Goal: Answer question/provide support: Share knowledge or assist other users

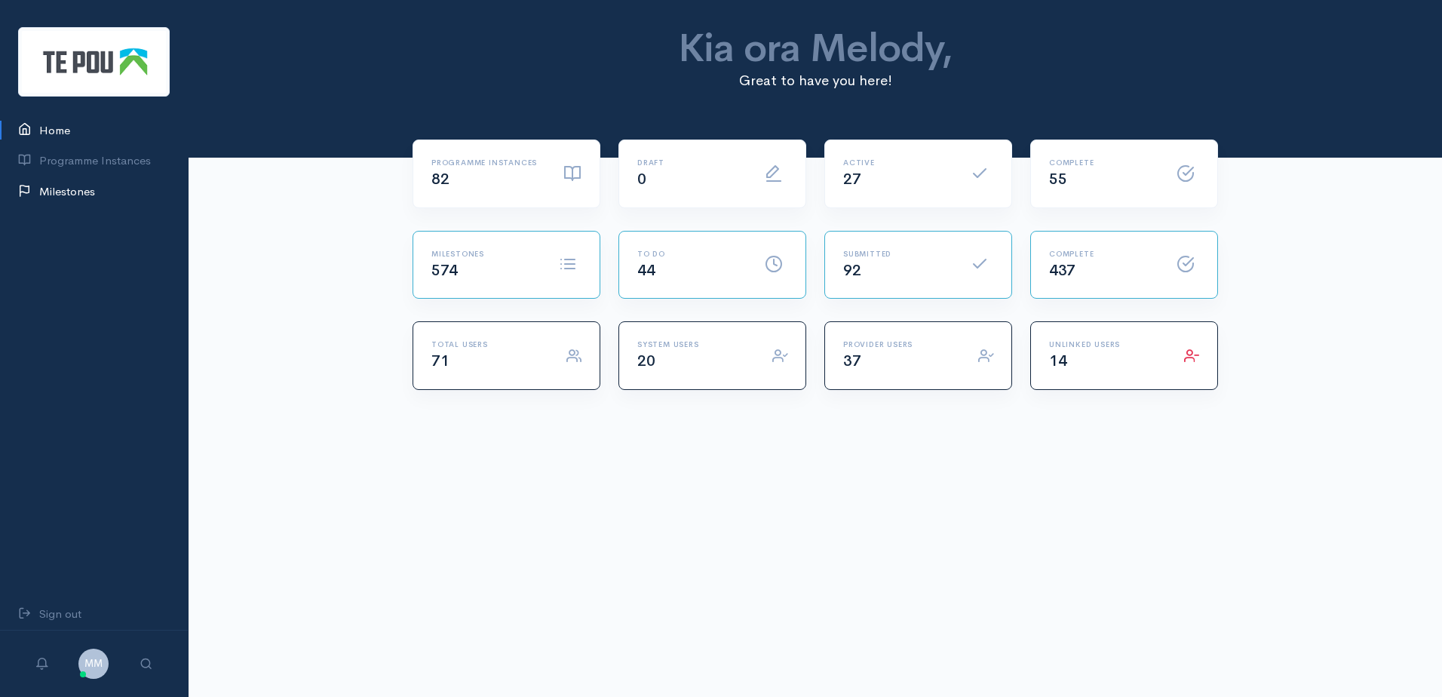
click at [58, 183] on link "Milestones" at bounding box center [94, 191] width 188 height 31
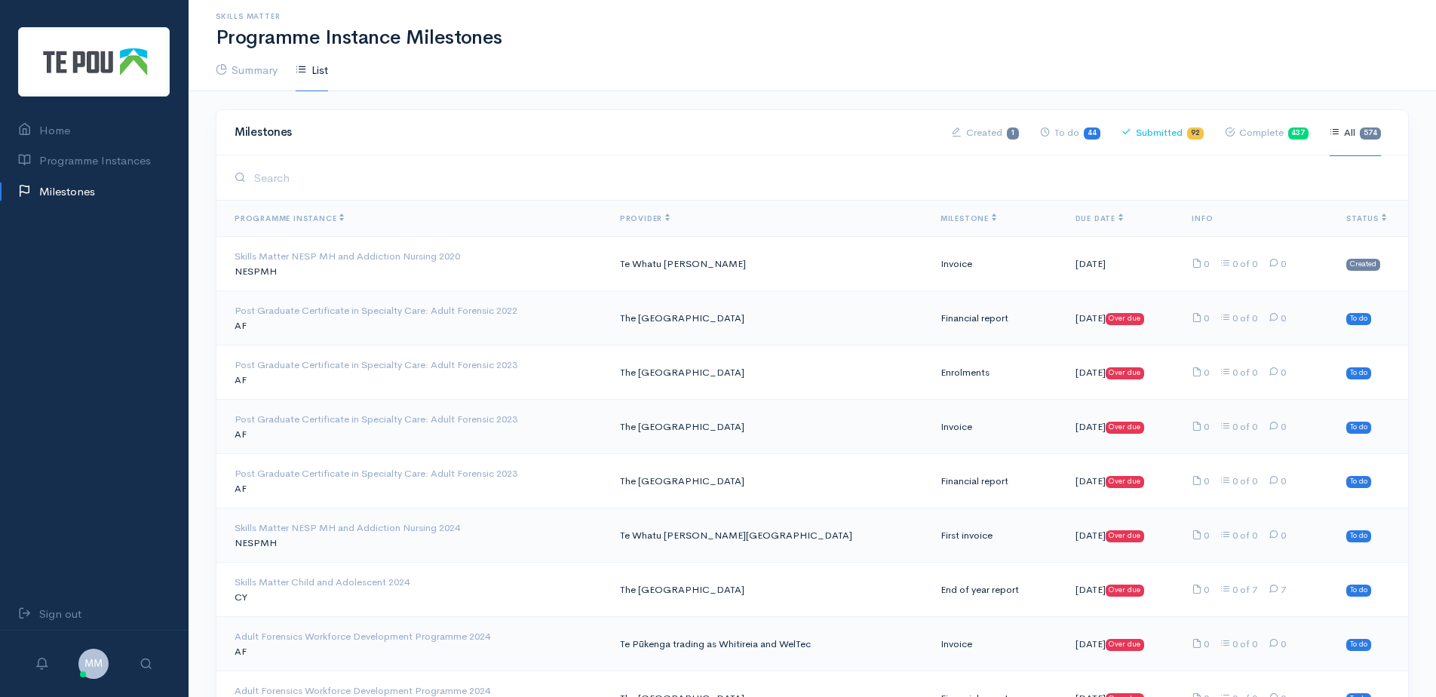
click at [1165, 136] on link "Submitted 92" at bounding box center [1163, 132] width 82 height 47
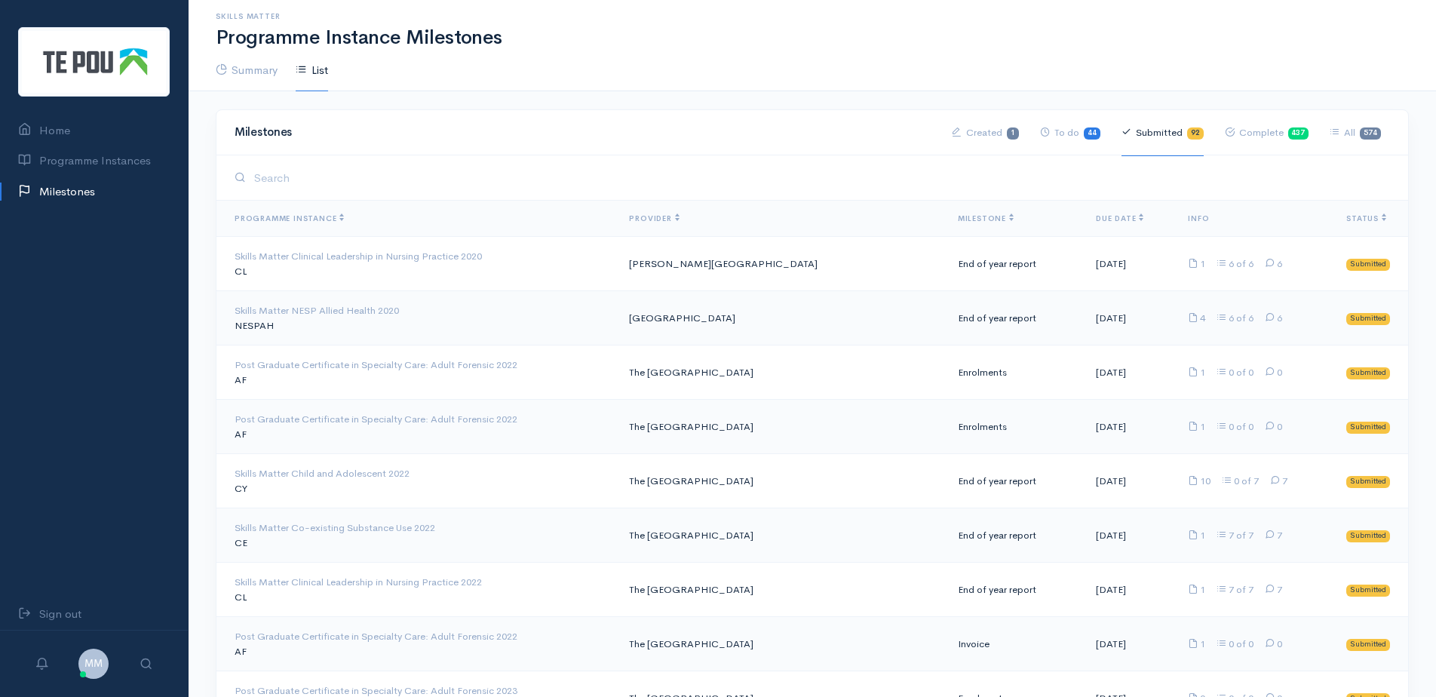
click at [958, 219] on span "Milestone" at bounding box center [986, 218] width 56 height 10
click at [968, 216] on span "Milestone" at bounding box center [986, 218] width 56 height 10
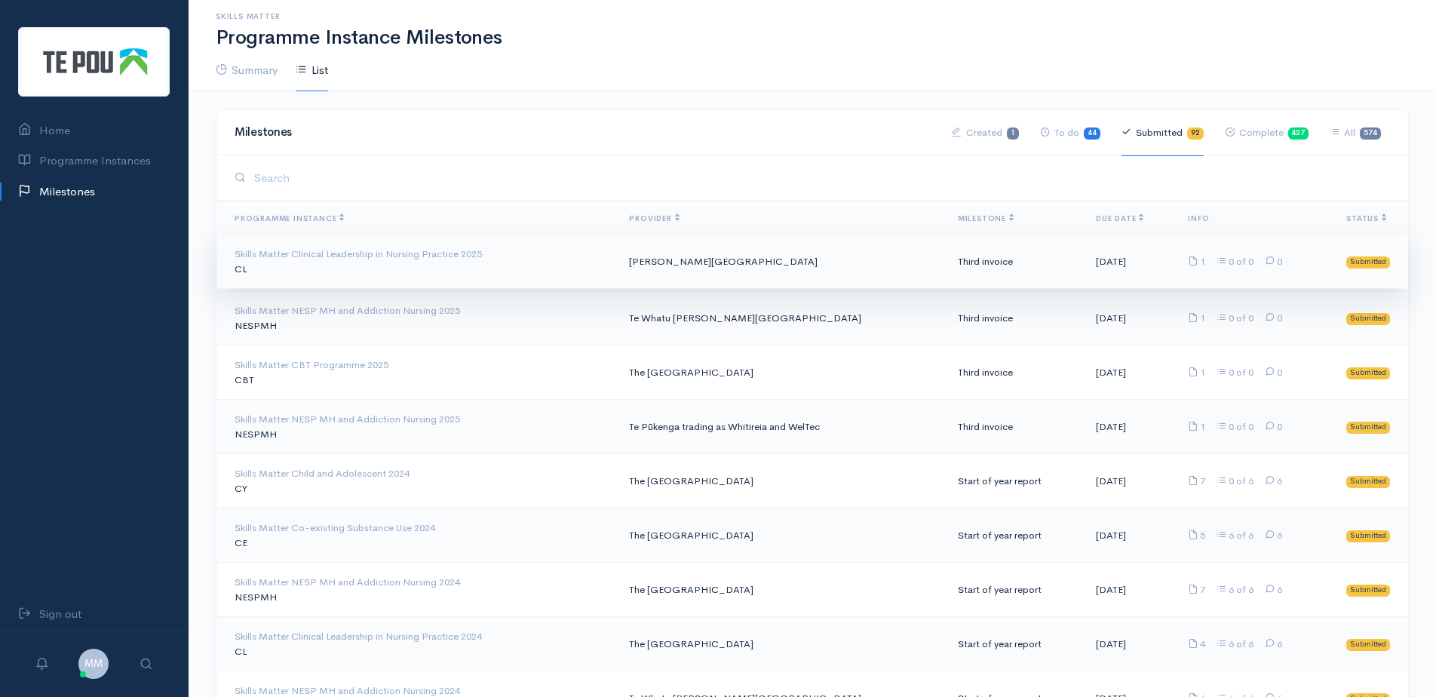
click at [364, 269] on td "Skills Matter Clinical Leadership in Nursing Practice 2025 CL" at bounding box center [416, 262] width 401 height 54
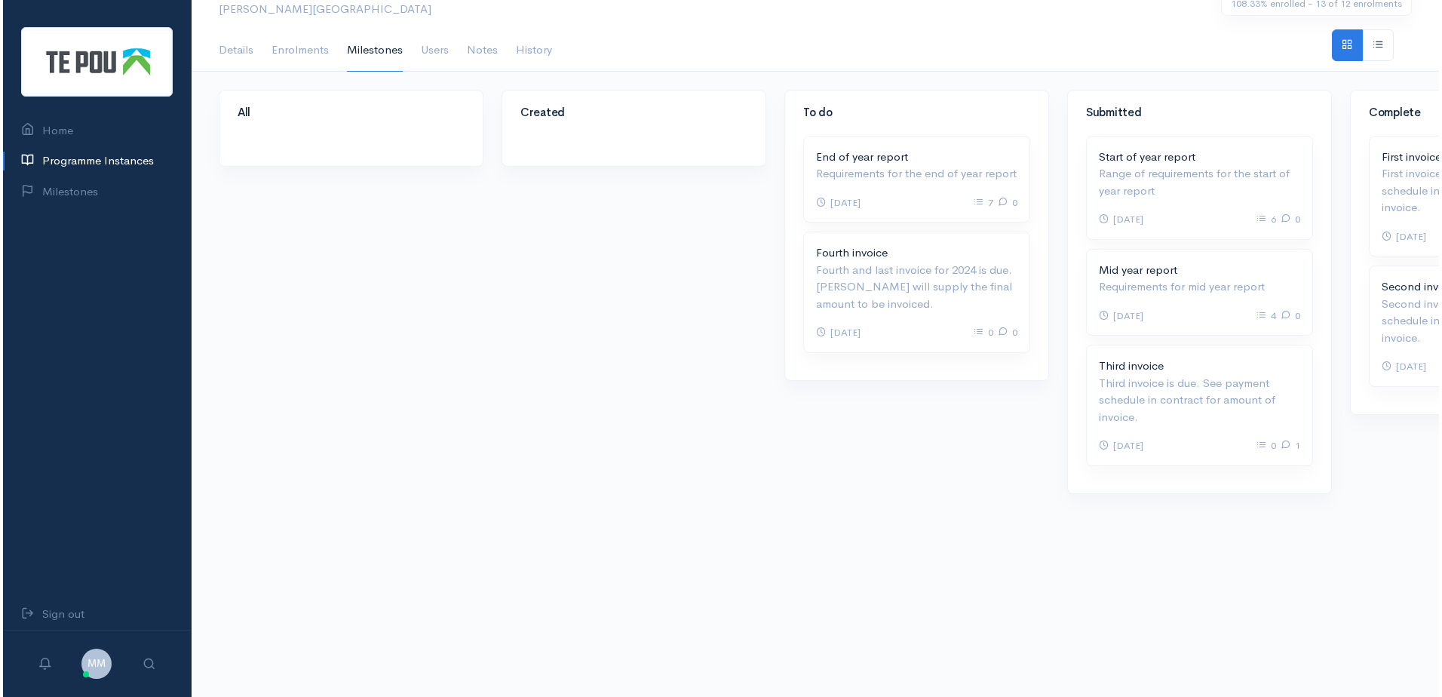
scroll to position [95, 0]
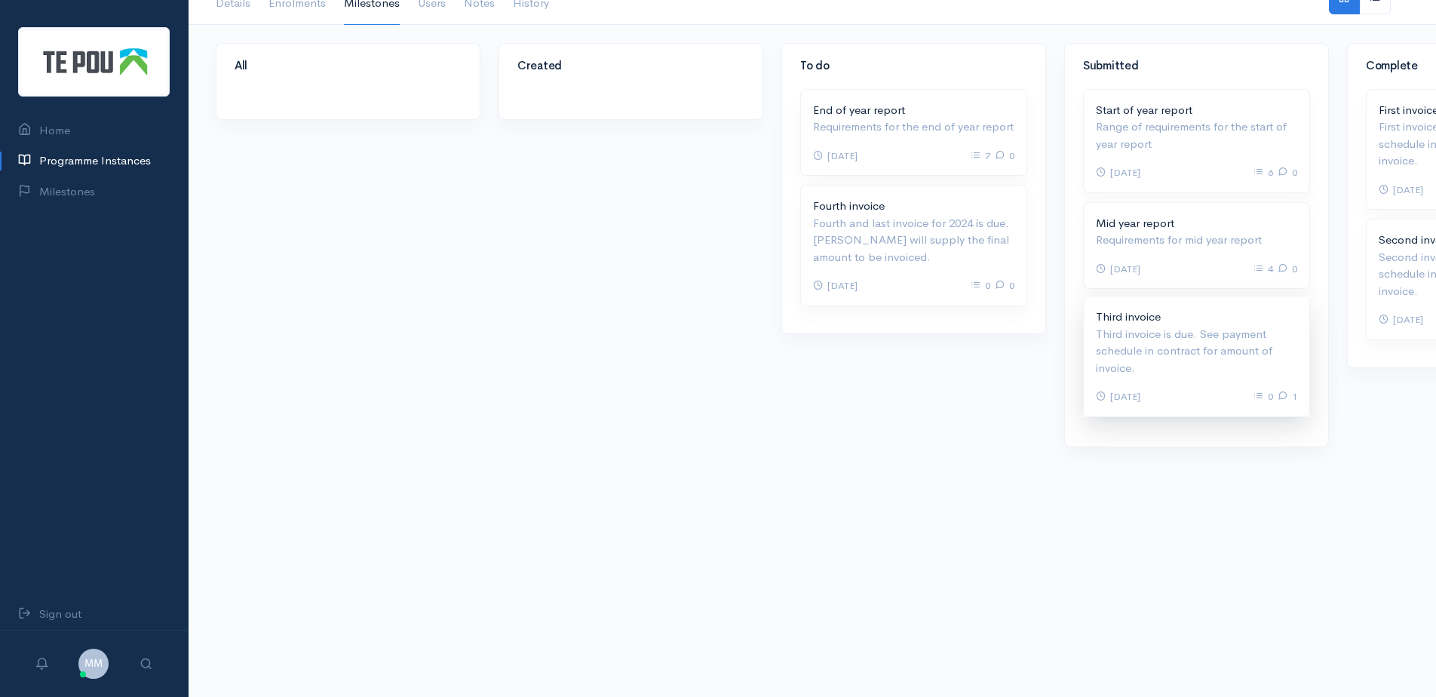
click at [1165, 352] on p "Third invoice is due. See payment schedule in contract for amount of invoice." at bounding box center [1196, 351] width 201 height 51
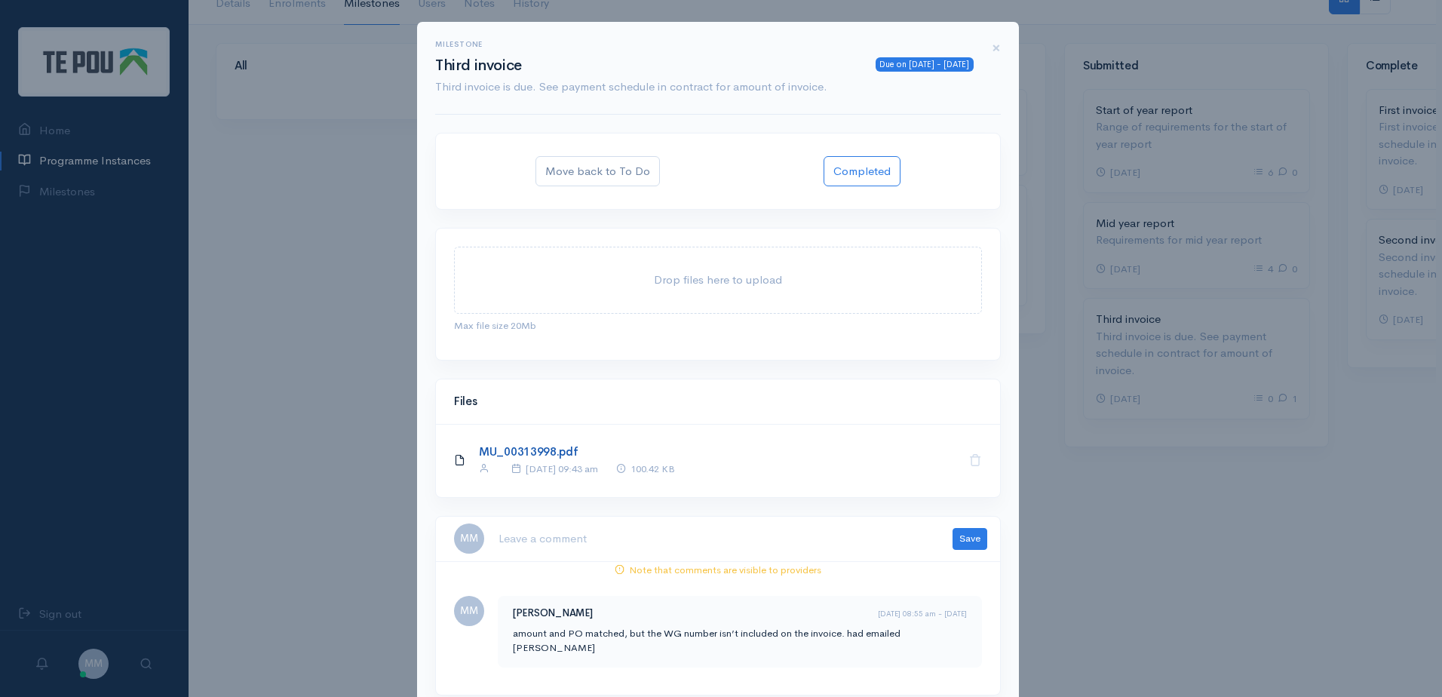
click at [537, 456] on link "MU_00313998.pdf" at bounding box center [529, 451] width 100 height 14
click at [568, 542] on textarea at bounding box center [716, 538] width 437 height 31
click at [612, 536] on textarea "Jacqui is aware" at bounding box center [716, 538] width 437 height 31
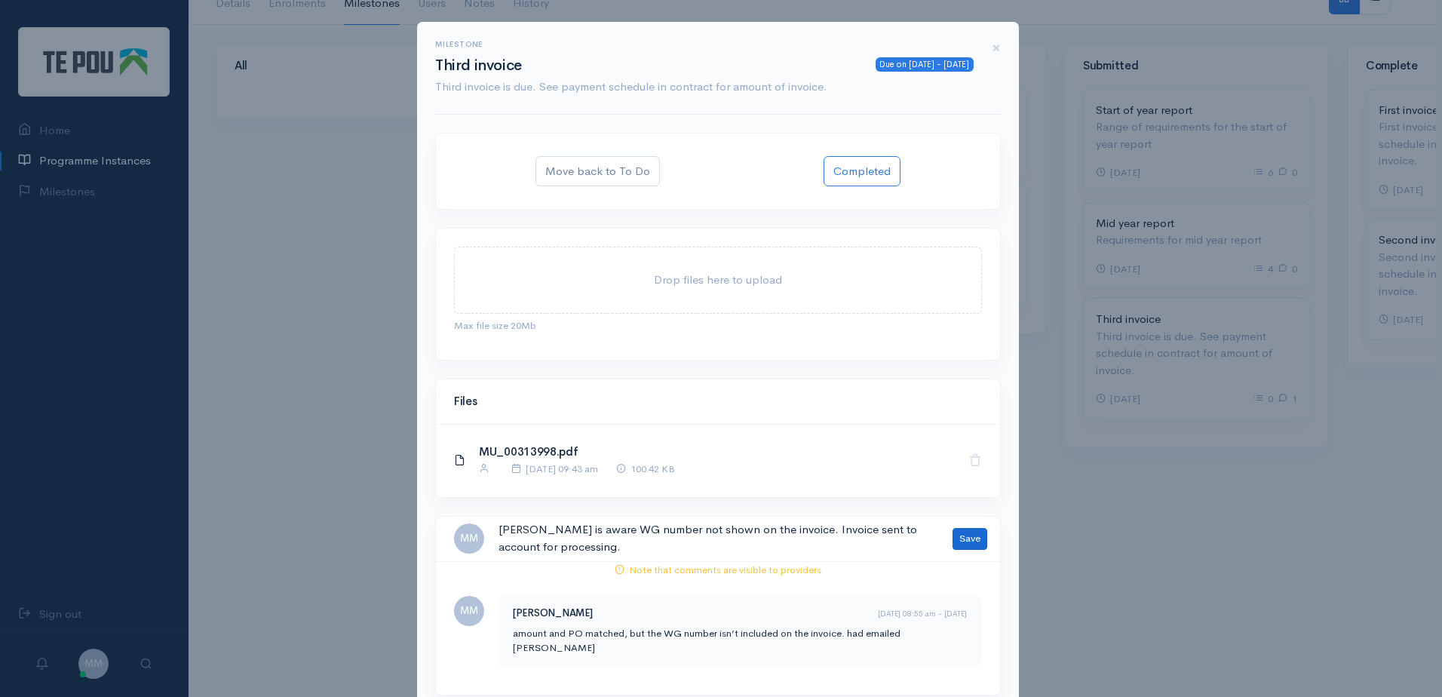
type textarea "Jacqui is aware WG number not shown on the invoice. Invoice sent to account for…"
click at [963, 537] on button "Save" at bounding box center [970, 539] width 35 height 22
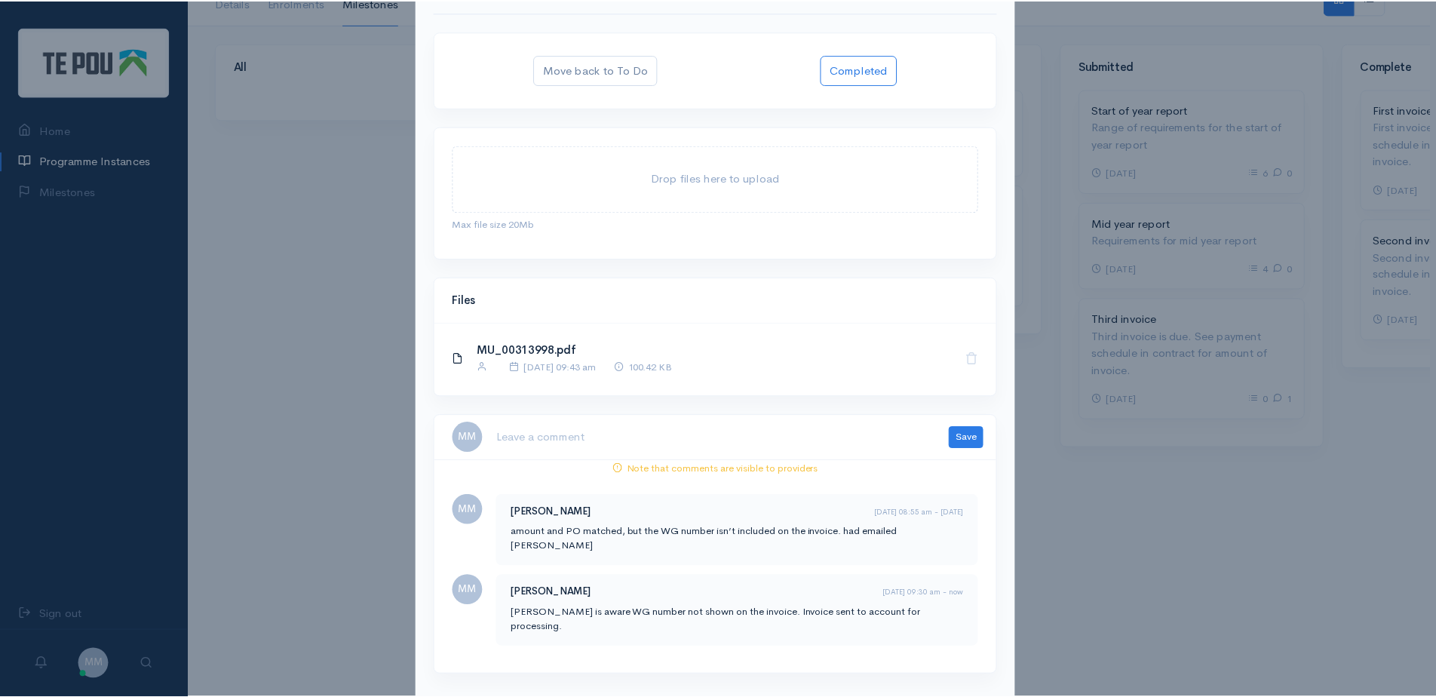
scroll to position [108, 0]
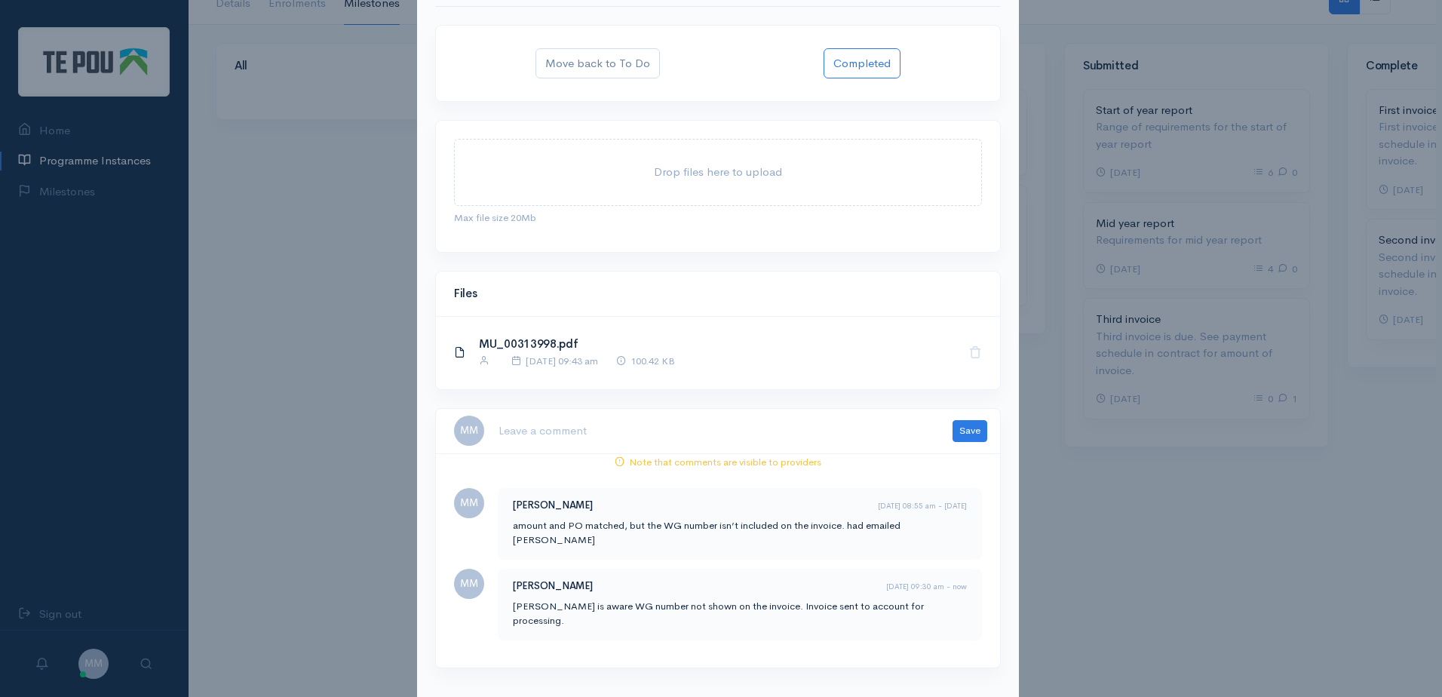
click at [1330, 486] on div "Milestone Due on 10 Sep 2025 - 16 days ago Third invoice Third invoice is due. …" at bounding box center [721, 348] width 1442 height 697
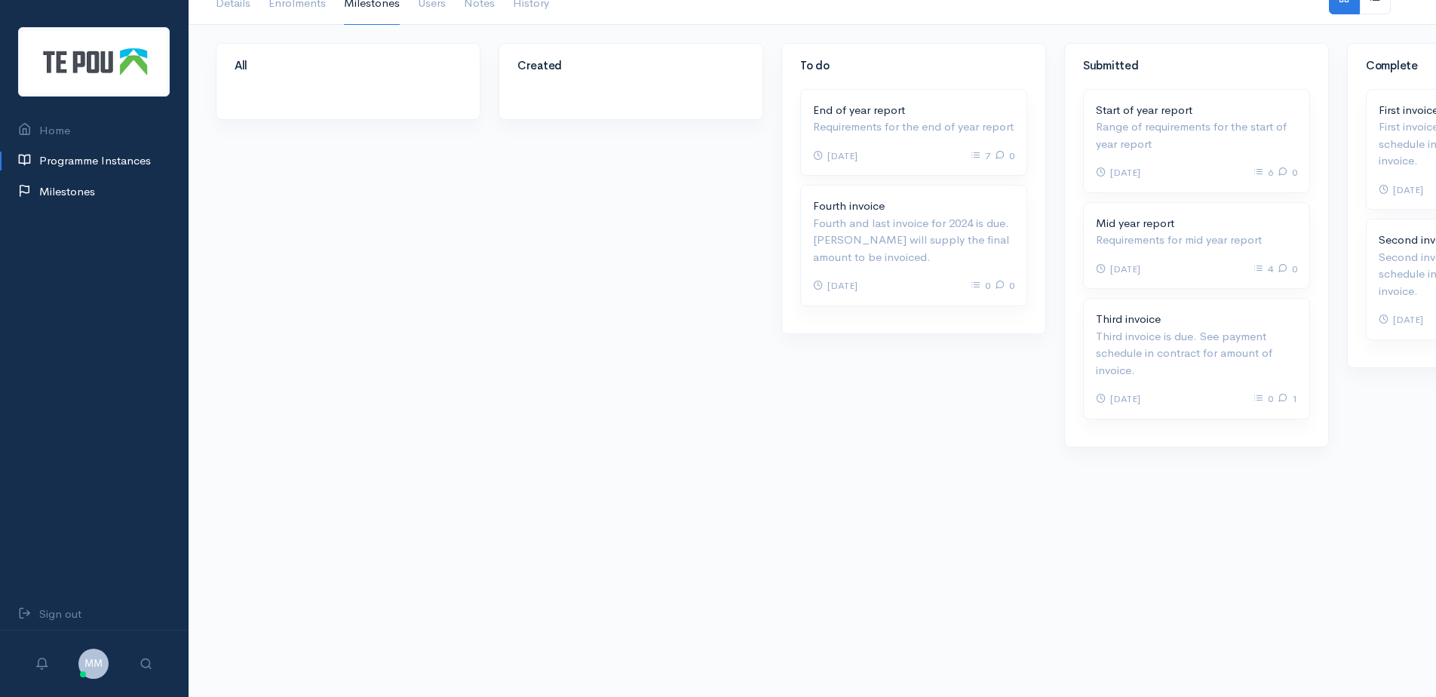
click at [51, 180] on link "Milestones" at bounding box center [94, 191] width 188 height 31
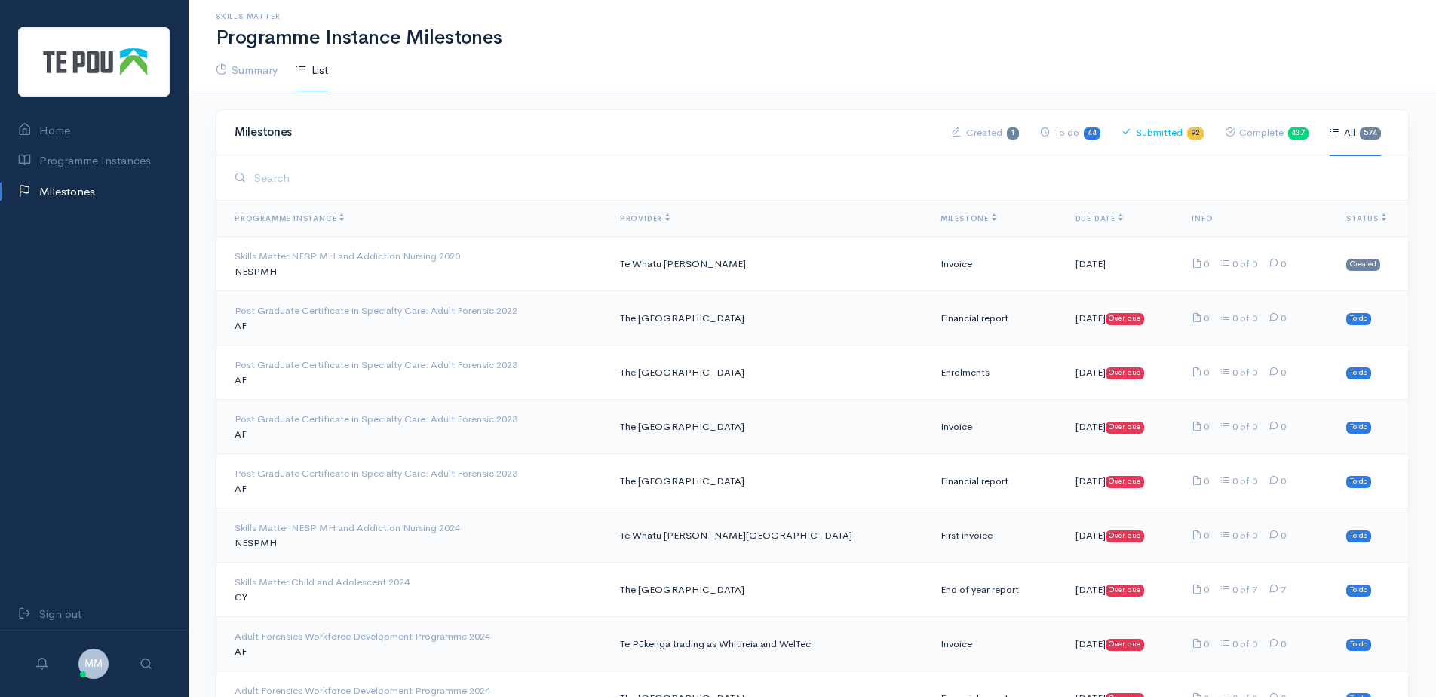
click at [1177, 135] on link "Submitted 92" at bounding box center [1163, 132] width 82 height 47
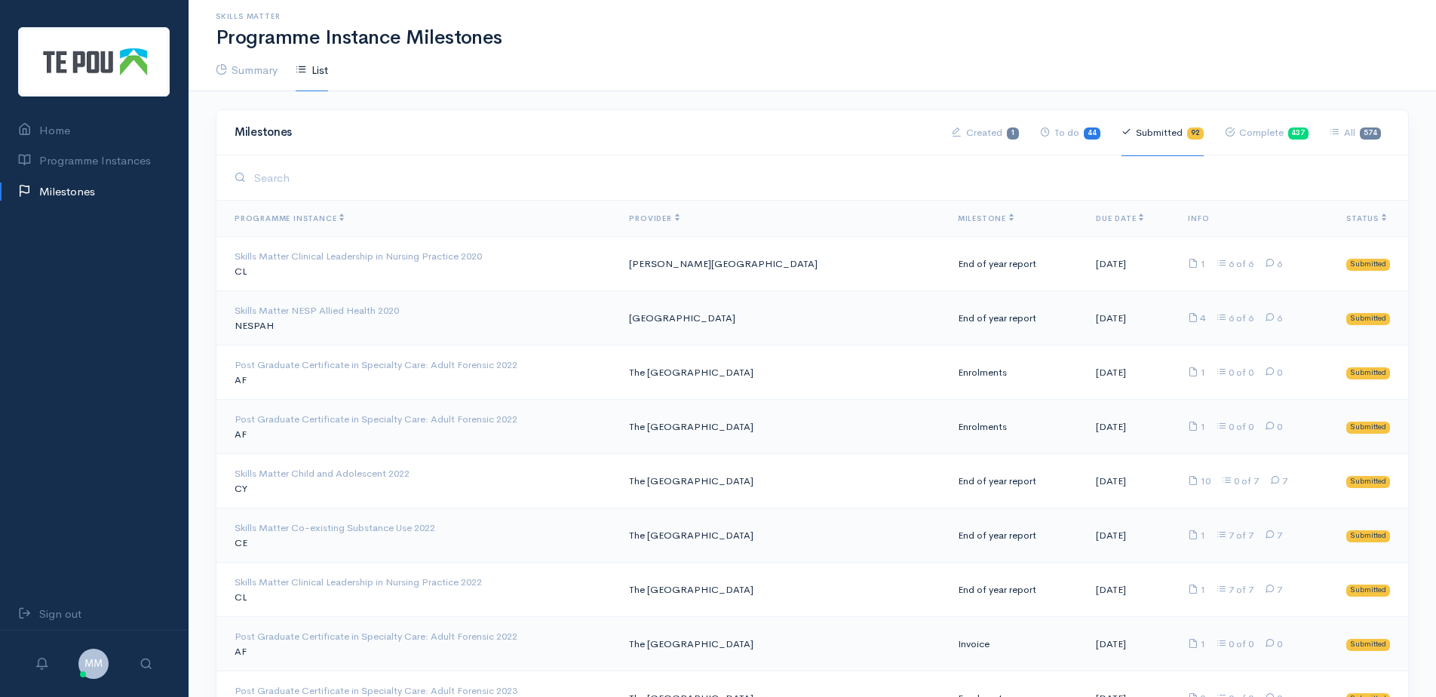
click at [961, 230] on th "Milestone" at bounding box center [1015, 219] width 138 height 36
click at [959, 225] on th "Milestone" at bounding box center [1015, 219] width 138 height 36
click at [958, 215] on span "Milestone" at bounding box center [986, 218] width 56 height 10
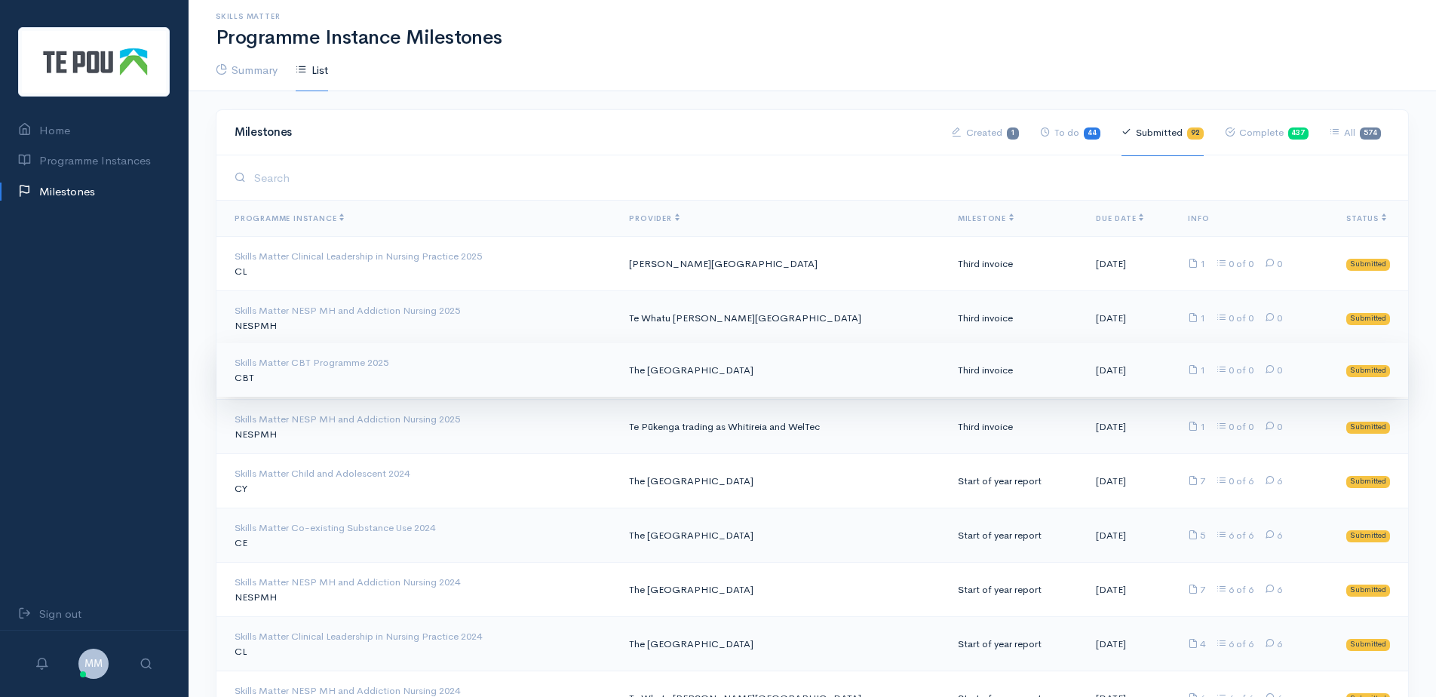
click at [330, 365] on div "Skills Matter CBT Programme 2025" at bounding box center [420, 362] width 370 height 15
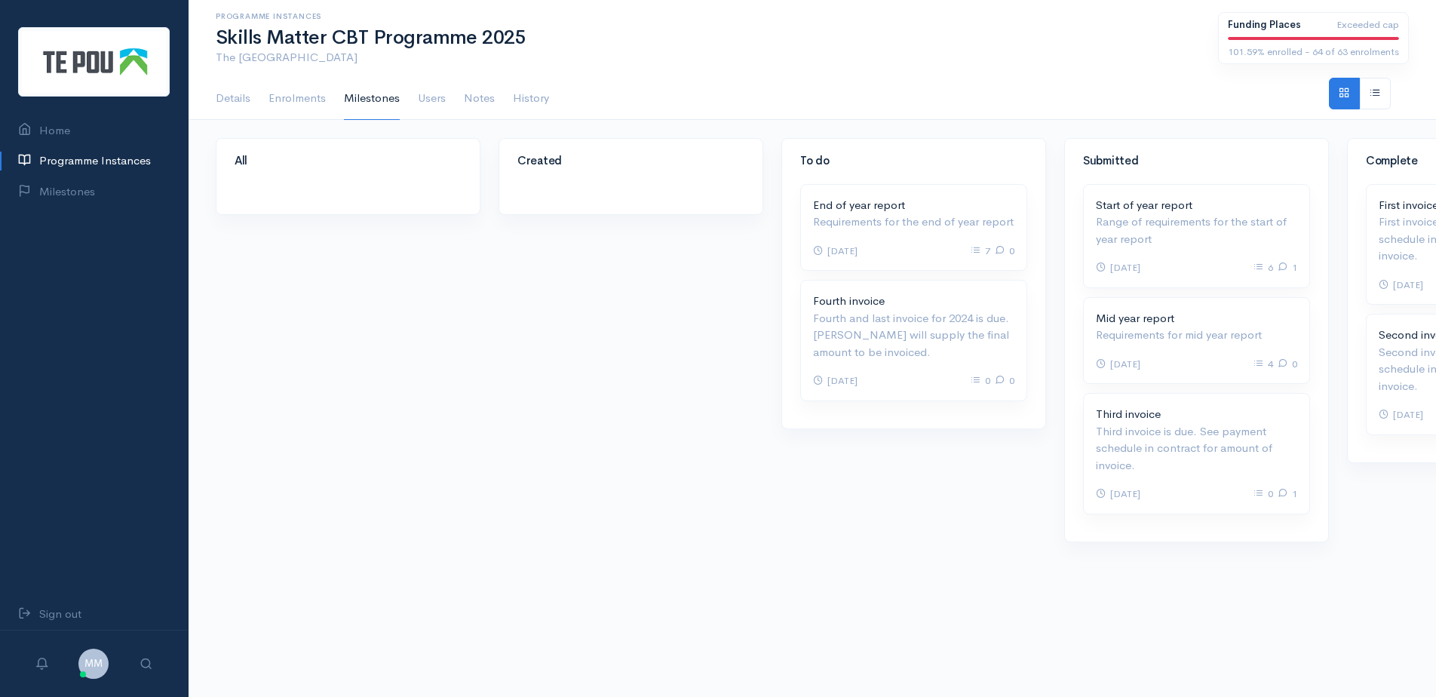
click at [1016, 88] on ul "Details Enrolments Milestones Users Notes" at bounding box center [763, 98] width 1095 height 41
click at [1016, 87] on ul "Details Enrolments Milestones Users Notes" at bounding box center [763, 98] width 1095 height 41
click at [1193, 454] on p "Third invoice is due. See payment schedule in contract for amount of invoice." at bounding box center [1196, 446] width 201 height 51
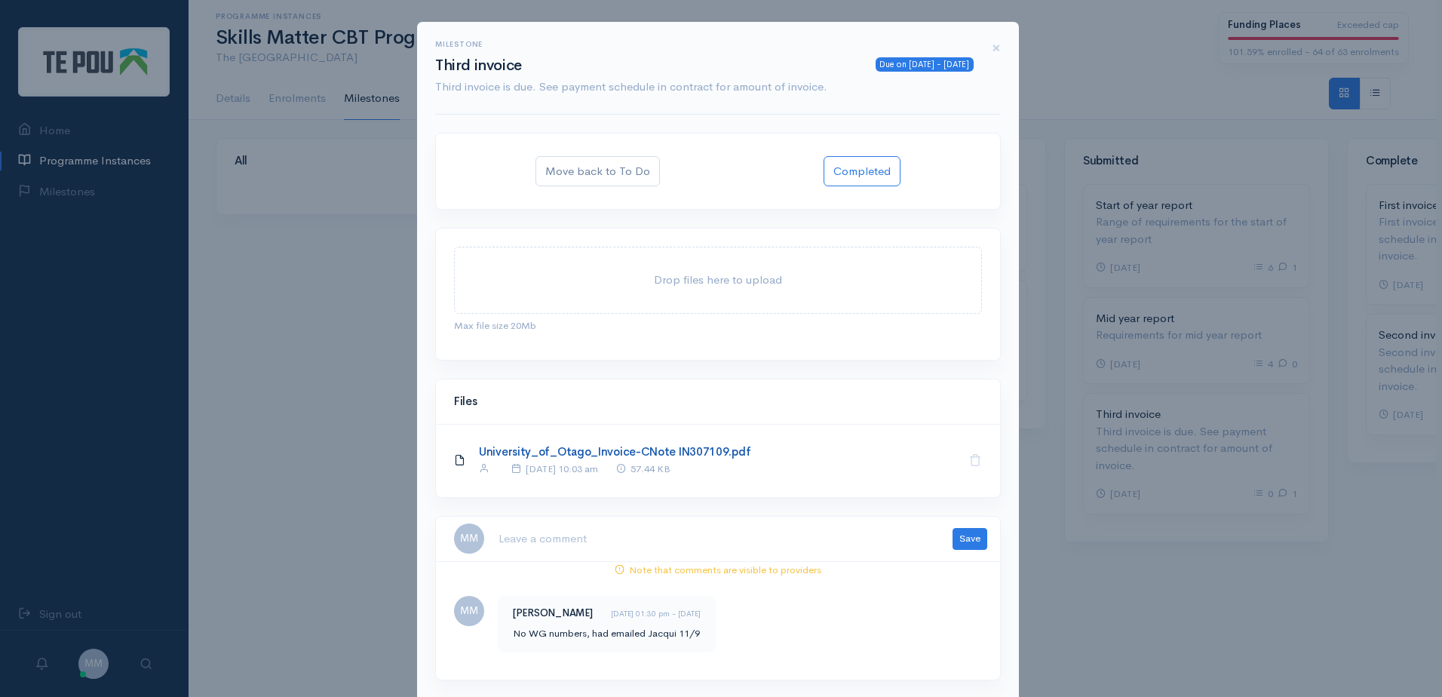
click at [653, 450] on link "University_of_Otago_Invoice-CNote IN307109.pdf" at bounding box center [615, 451] width 272 height 14
click at [640, 545] on textarea at bounding box center [716, 538] width 437 height 31
click at [902, 533] on textarea "Jacqui is aware of no WG number. Invoice sent to Account for processing" at bounding box center [716, 538] width 437 height 31
click at [901, 539] on textarea "Jacqui is aware of no WG number. Invoice sent to Account for processing" at bounding box center [716, 538] width 437 height 31
type textarea "Jacqui is aware of no WG number. Invoice sent to Account for processing"
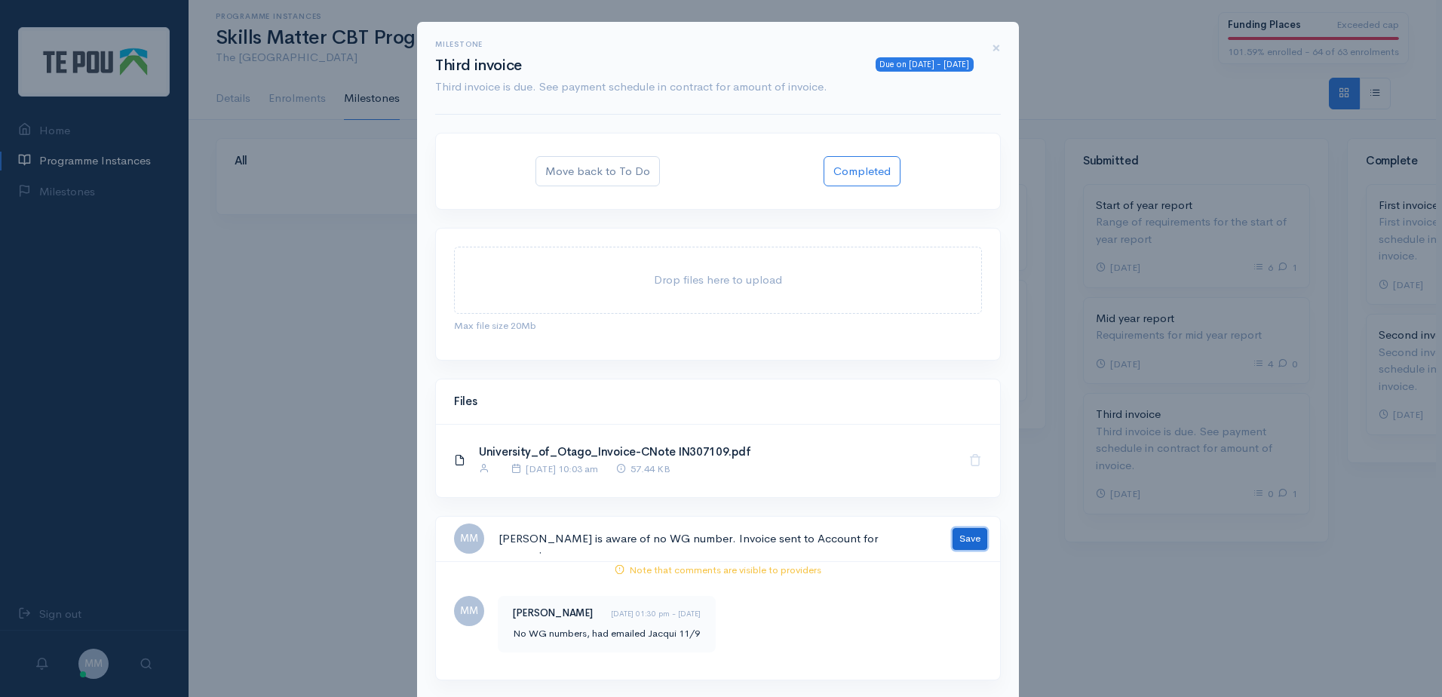
click at [962, 539] on button "Save" at bounding box center [970, 539] width 35 height 22
click at [1208, 646] on div "Milestone Due on 10 Sep 2025 - 16 days ago Third invoice Third invoice is due. …" at bounding box center [721, 348] width 1442 height 697
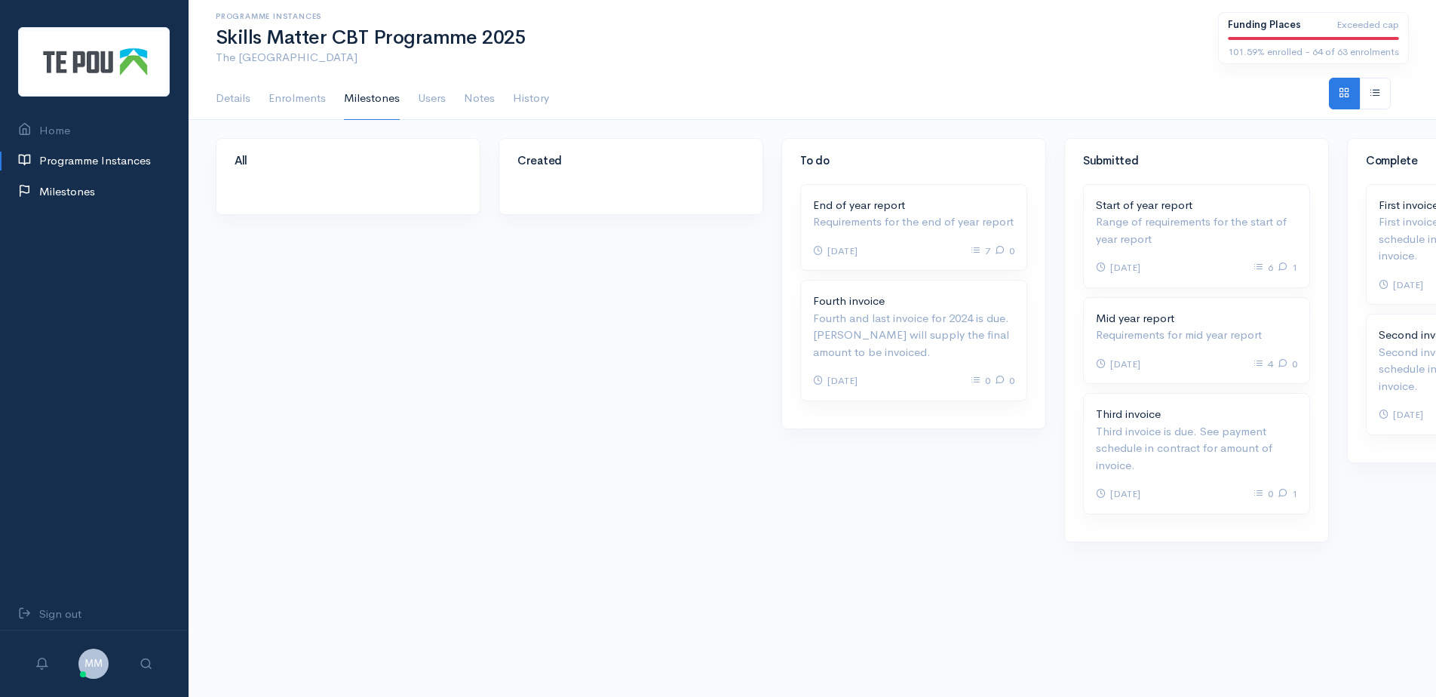
click at [88, 186] on link "Milestones" at bounding box center [94, 191] width 188 height 31
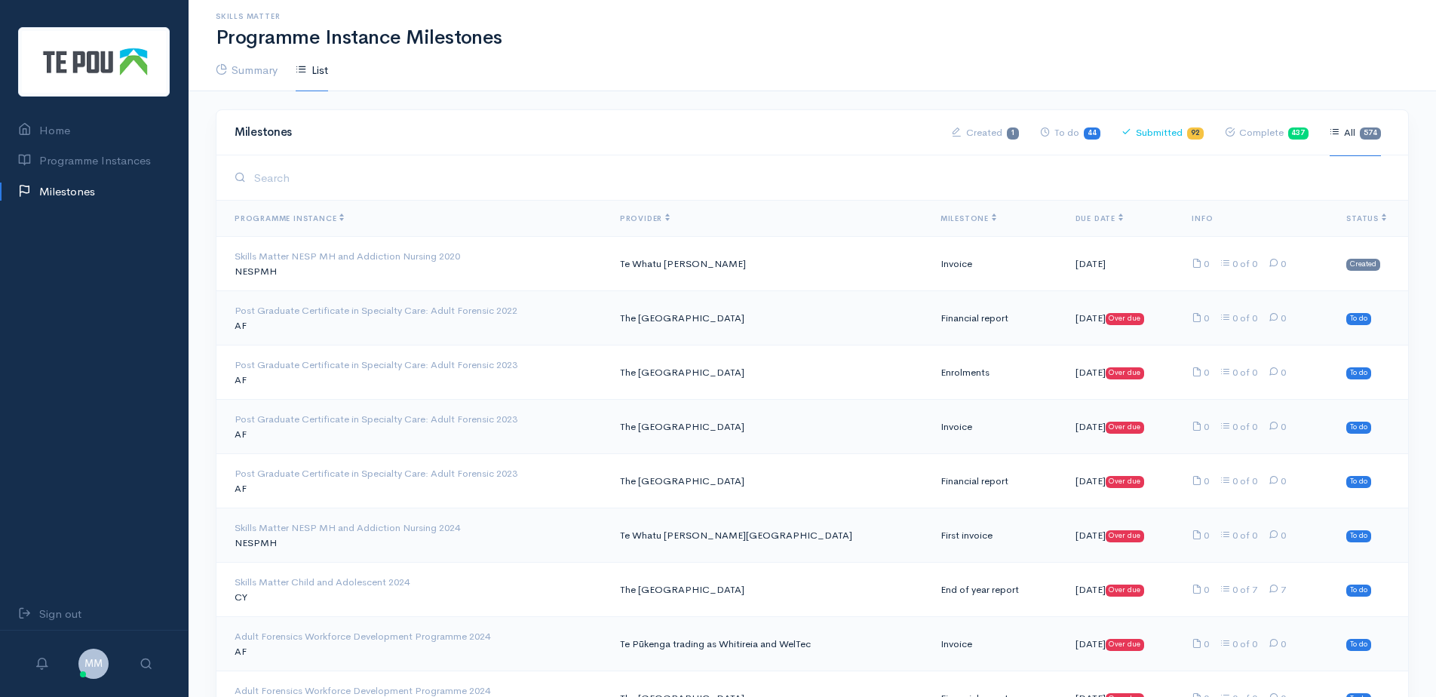
click at [1156, 133] on link "Submitted 92" at bounding box center [1163, 132] width 82 height 47
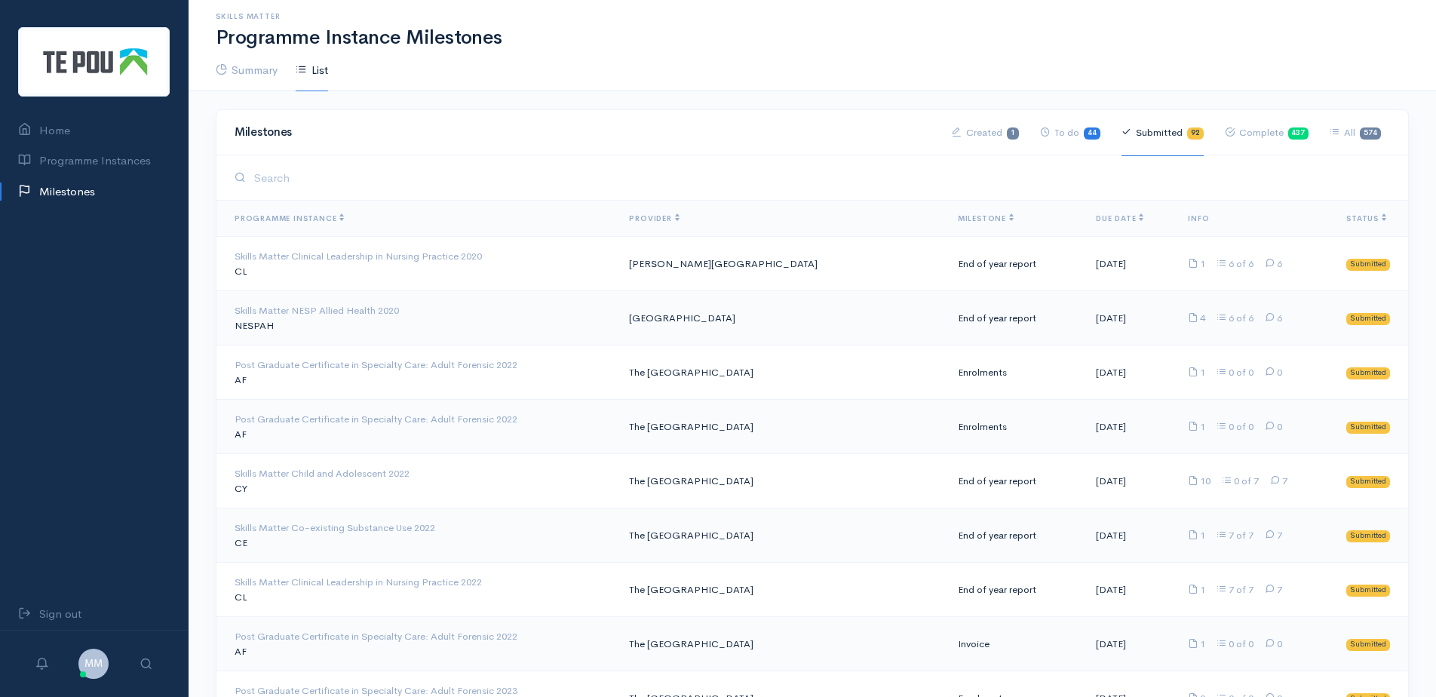
click at [958, 218] on span "Milestone" at bounding box center [986, 218] width 56 height 10
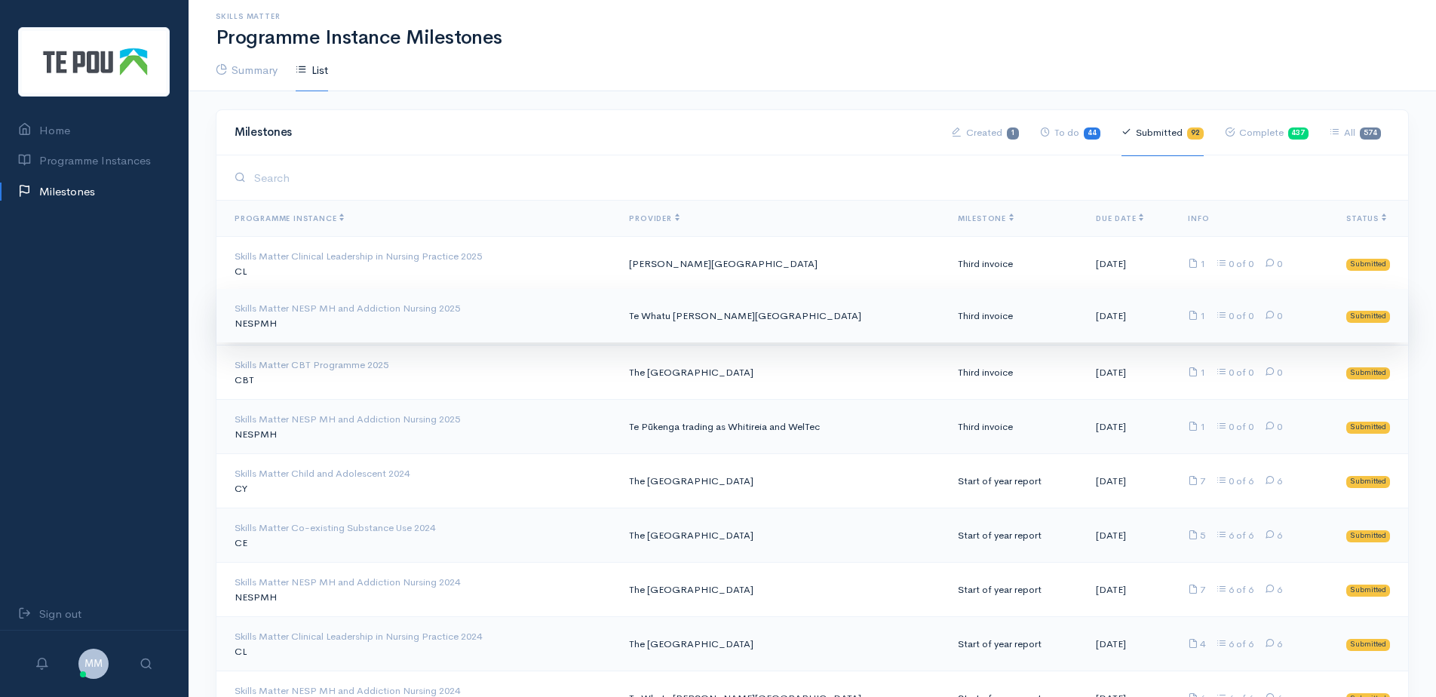
click at [357, 316] on td "Skills Matter NESP MH and Addiction Nursing 2025 NESPMH" at bounding box center [416, 316] width 401 height 54
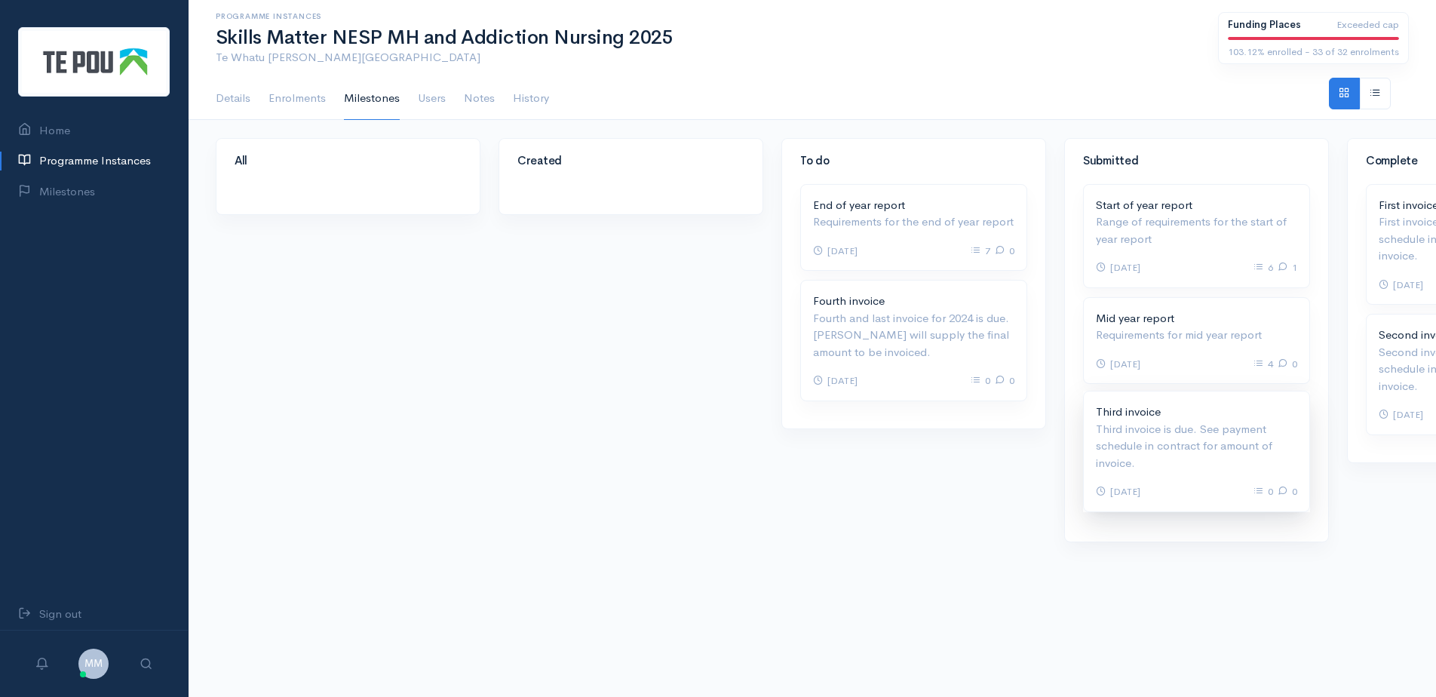
click at [1180, 462] on p "Third invoice is due. See payment schedule in contract for amount of invoice." at bounding box center [1196, 446] width 201 height 51
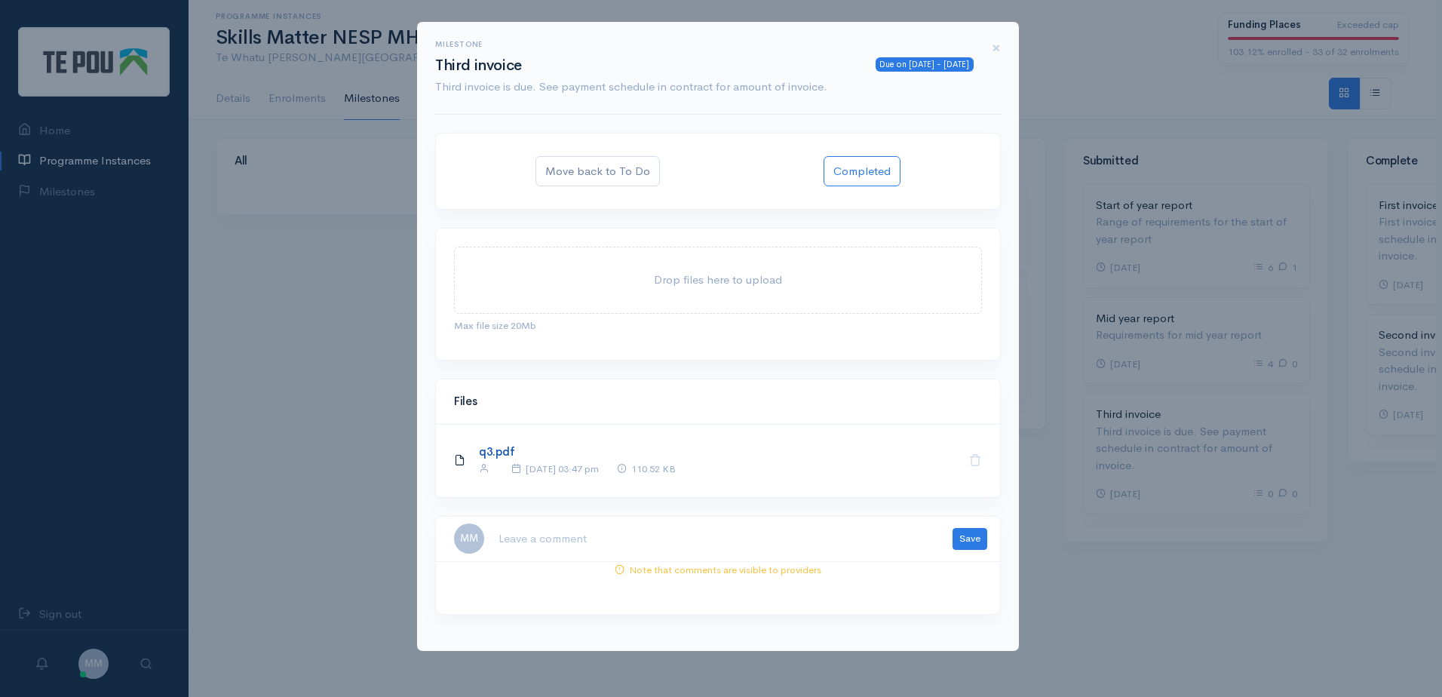
click at [497, 456] on link "q3.pdf" at bounding box center [496, 451] width 35 height 14
click at [582, 540] on textarea at bounding box center [716, 538] width 437 height 31
type textarea "N"
click at [601, 536] on textarea at bounding box center [716, 538] width 437 height 31
paste textarea "The invoice amount and WG number have been checked, but I noticed the invoice d…"
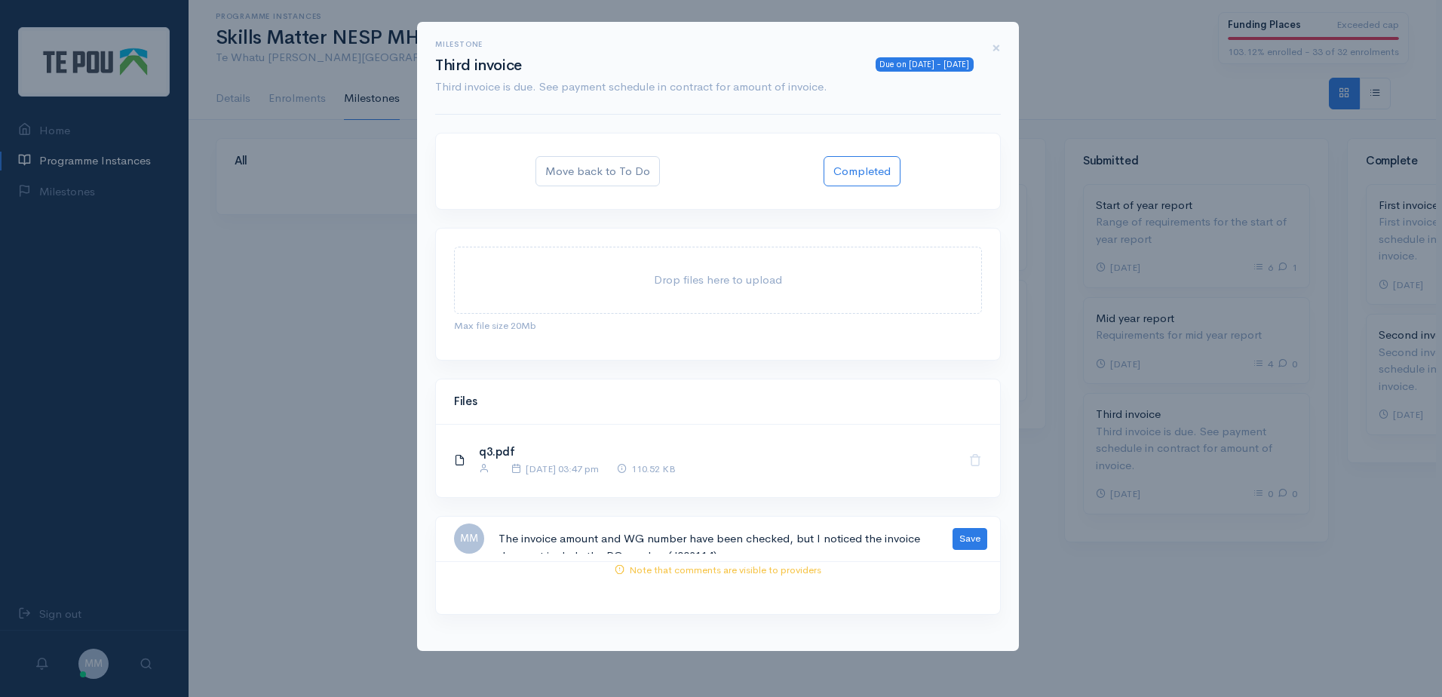
scroll to position [9, 0]
click at [866, 540] on textarea "The invoice amount and WG number have been checked, but I noticed the invoice d…" at bounding box center [716, 538] width 437 height 31
drag, startPoint x: 817, startPoint y: 523, endPoint x: 793, endPoint y: 524, distance: 23.4
click at [793, 524] on textarea "The invoice amount and WG number have been checked, but I noticed the invoice d…" at bounding box center [716, 538] width 437 height 31
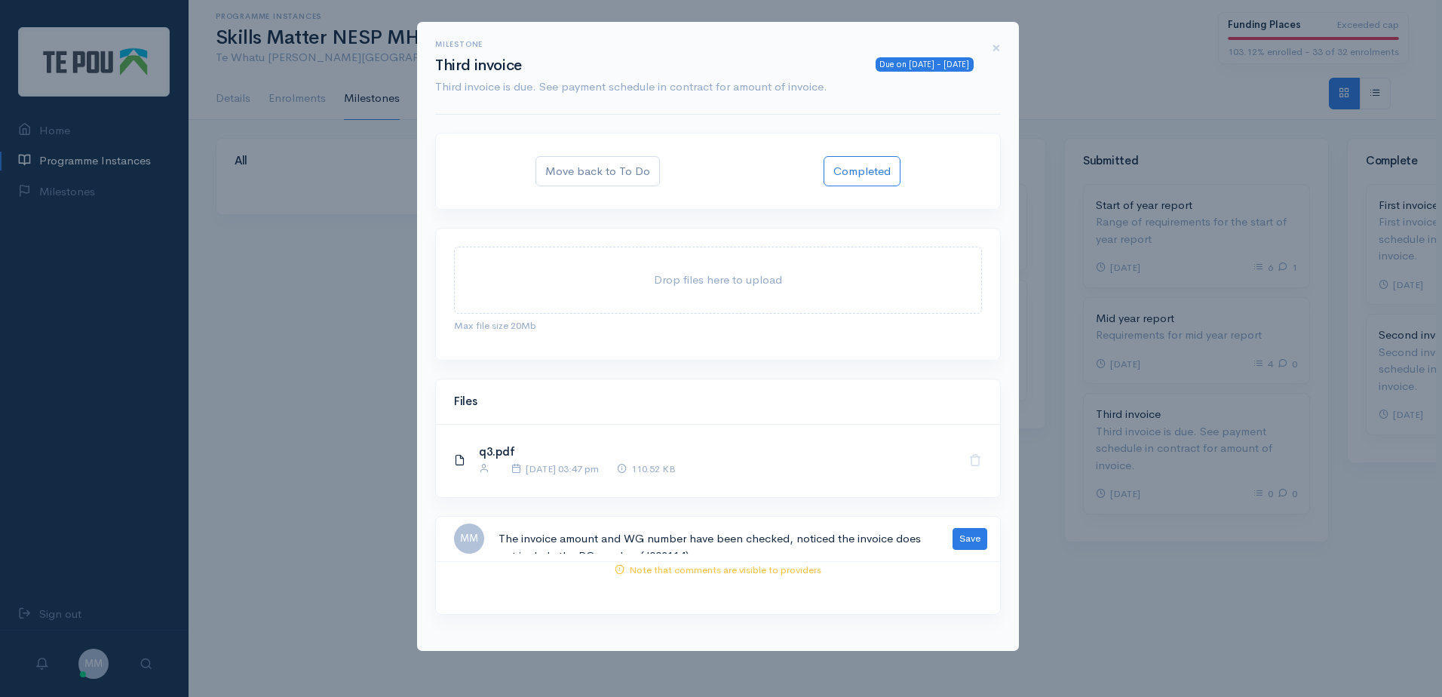
scroll to position [17, 0]
click at [719, 536] on textarea "The invoice amount and WG number have been checked, noticed the invoice does no…" at bounding box center [716, 538] width 437 height 31
click at [695, 539] on textarea "The invoice amount and WG number have been checked, noticed the invoice does no…" at bounding box center [716, 538] width 437 height 31
click at [870, 542] on textarea "The invoice amount and WG number have been checked, noticed the invoice does no…" at bounding box center [716, 538] width 437 height 31
click at [835, 551] on textarea "The invoice amount and WG number have been checked, noticed the invoice does no…" at bounding box center [716, 538] width 437 height 31
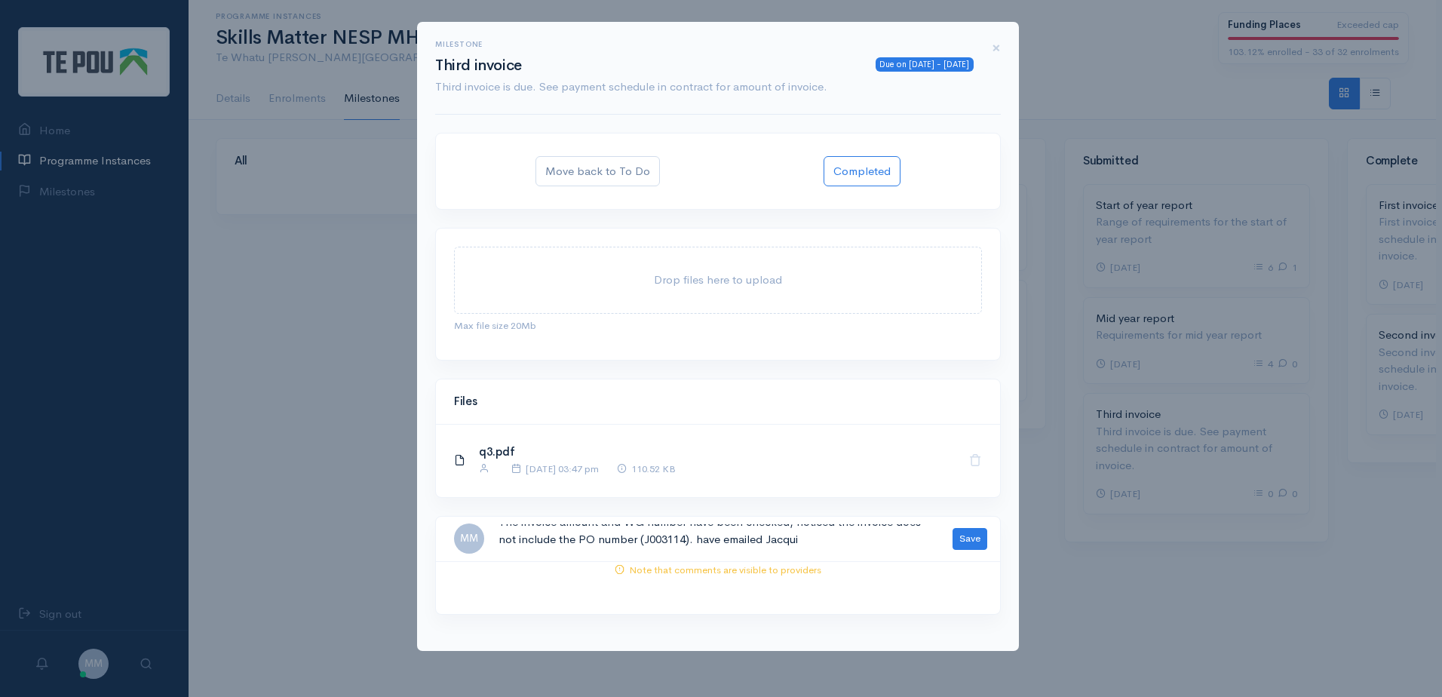
click at [835, 551] on textarea "The invoice amount and WG number have been checked, noticed the invoice does no…" at bounding box center [716, 538] width 437 height 31
click at [690, 543] on textarea "The invoice amount and WG number have been checked, noticed the invoice does no…" at bounding box center [716, 538] width 437 height 31
click at [842, 534] on textarea "The invoice amount and WG number have been checked, noticed the invoice does no…" at bounding box center [716, 538] width 437 height 31
click at [574, 535] on textarea "The invoice amount and WG number have been checked, noticed the invoice does no…" at bounding box center [716, 538] width 437 height 31
click at [547, 548] on textarea "The invoice amount and WG number have been checked, noticed the invoice does no…" at bounding box center [716, 538] width 437 height 31
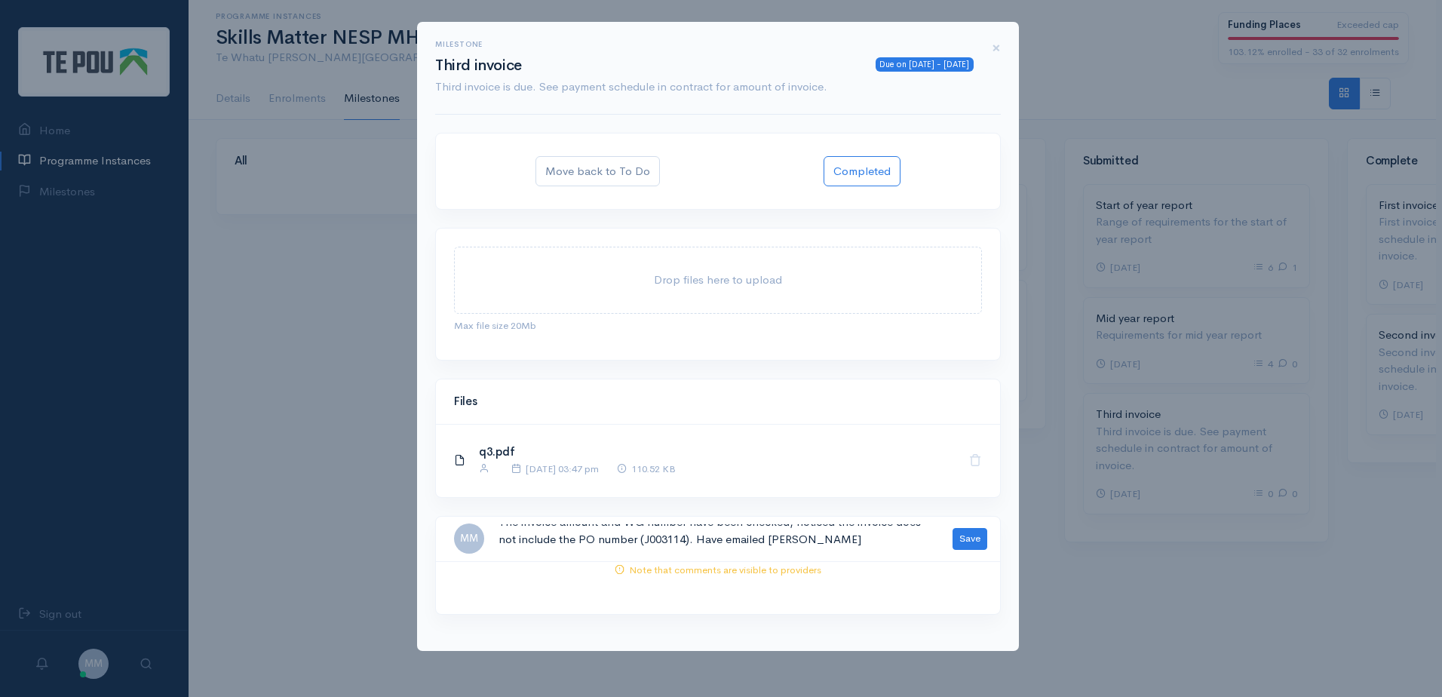
click at [871, 546] on textarea "The invoice amount and WG number have been checked, noticed the invoice does no…" at bounding box center [716, 538] width 437 height 31
type textarea "The invoice amount and WG number have been checked, noticed the invoice does no…"
click at [963, 543] on button "Save" at bounding box center [970, 539] width 35 height 22
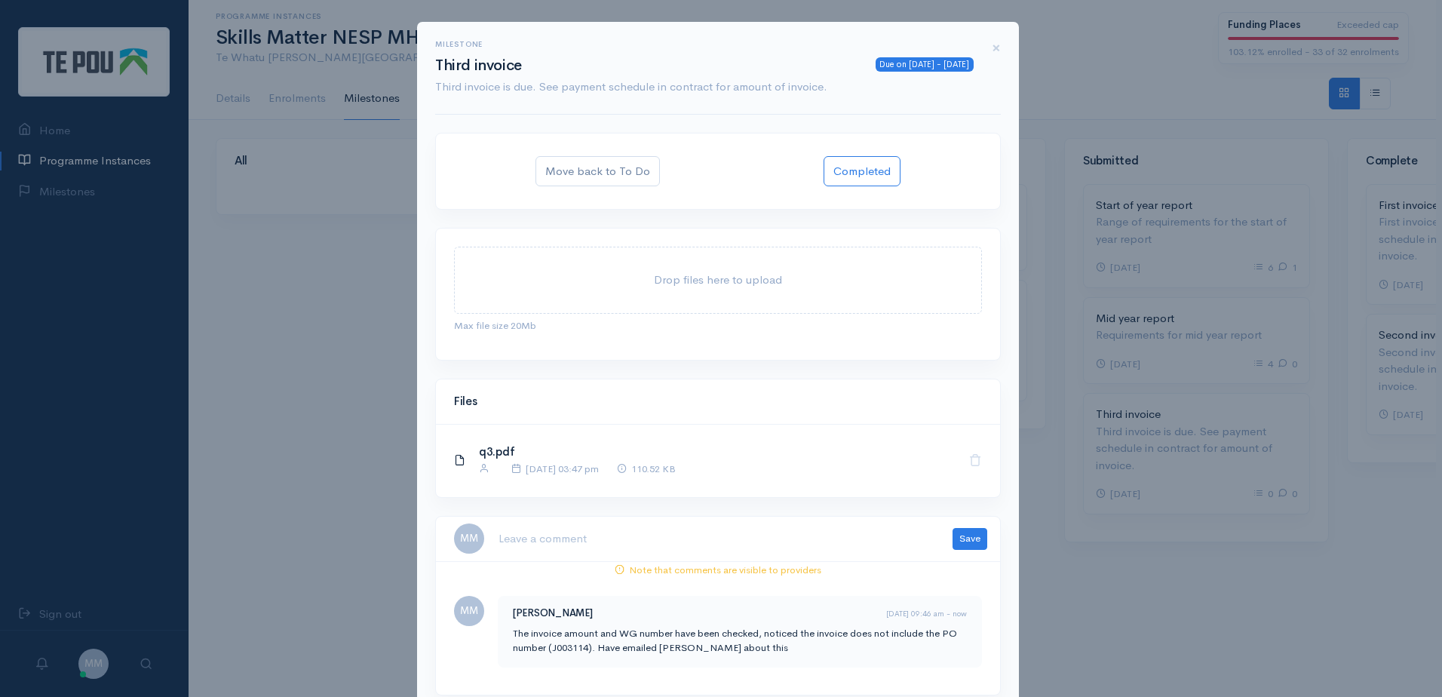
click at [91, 186] on div "Milestone Due on 10 Sep 2025 - 16 days ago Third invoice Third invoice is due. …" at bounding box center [721, 348] width 1442 height 697
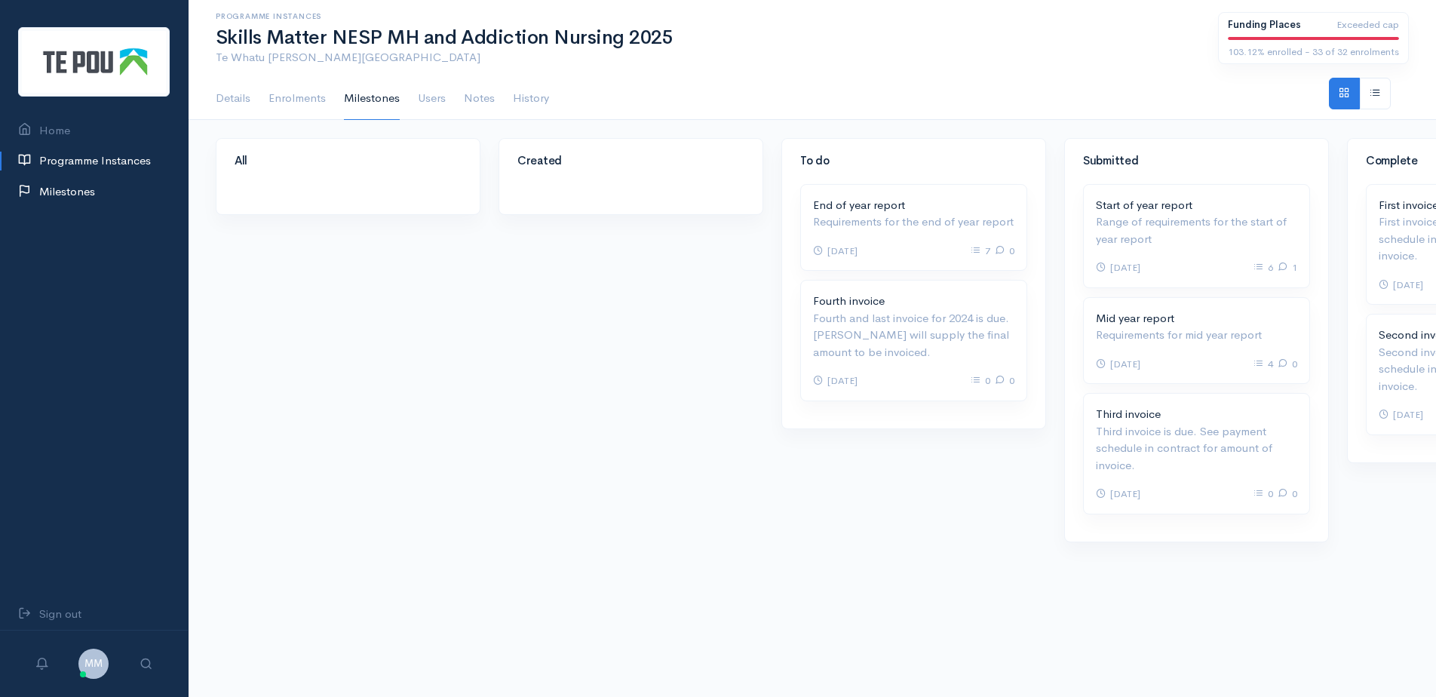
click at [80, 181] on link "Milestones" at bounding box center [94, 191] width 188 height 31
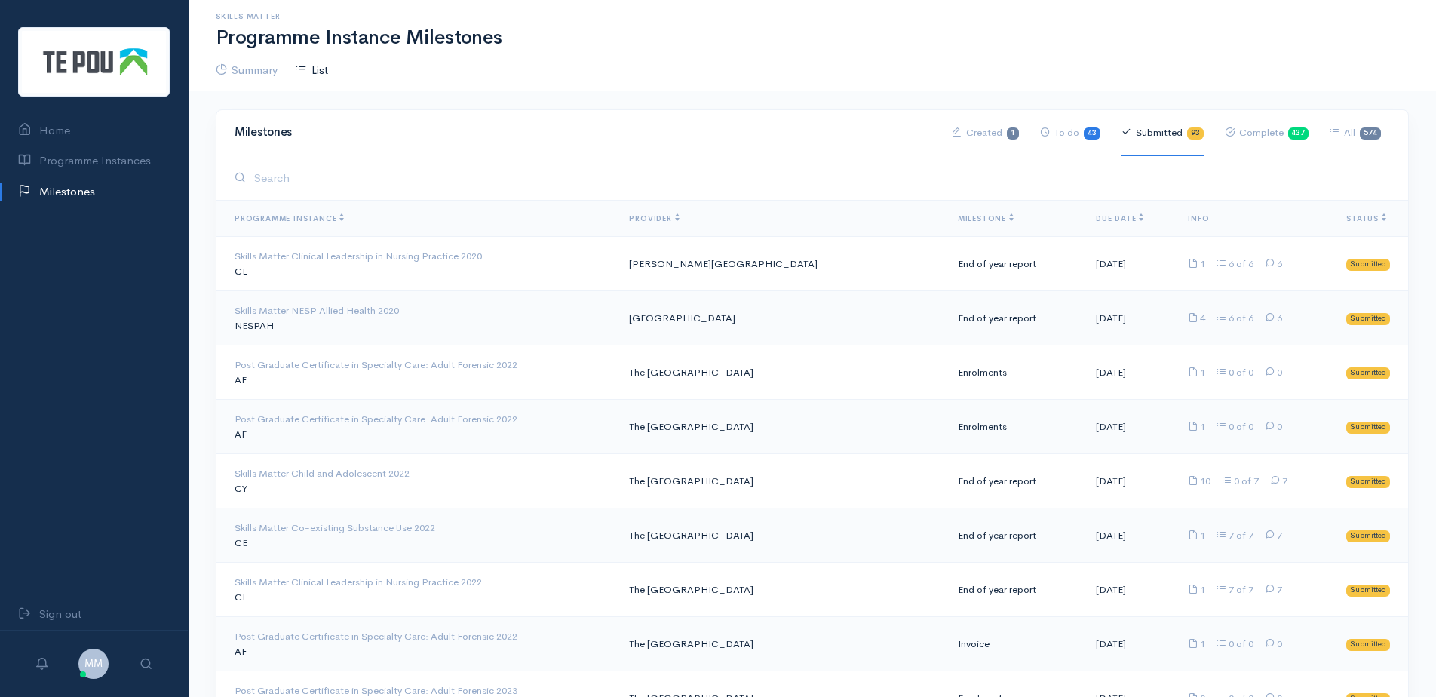
click at [1174, 135] on link "Submitted 93" at bounding box center [1163, 132] width 82 height 47
click at [1177, 133] on link "Submitted 93" at bounding box center [1163, 132] width 82 height 47
click at [956, 212] on th "Milestone" at bounding box center [1015, 219] width 138 height 36
click at [958, 214] on span "Milestone" at bounding box center [986, 218] width 56 height 10
click at [958, 216] on span "Milestone" at bounding box center [986, 218] width 56 height 10
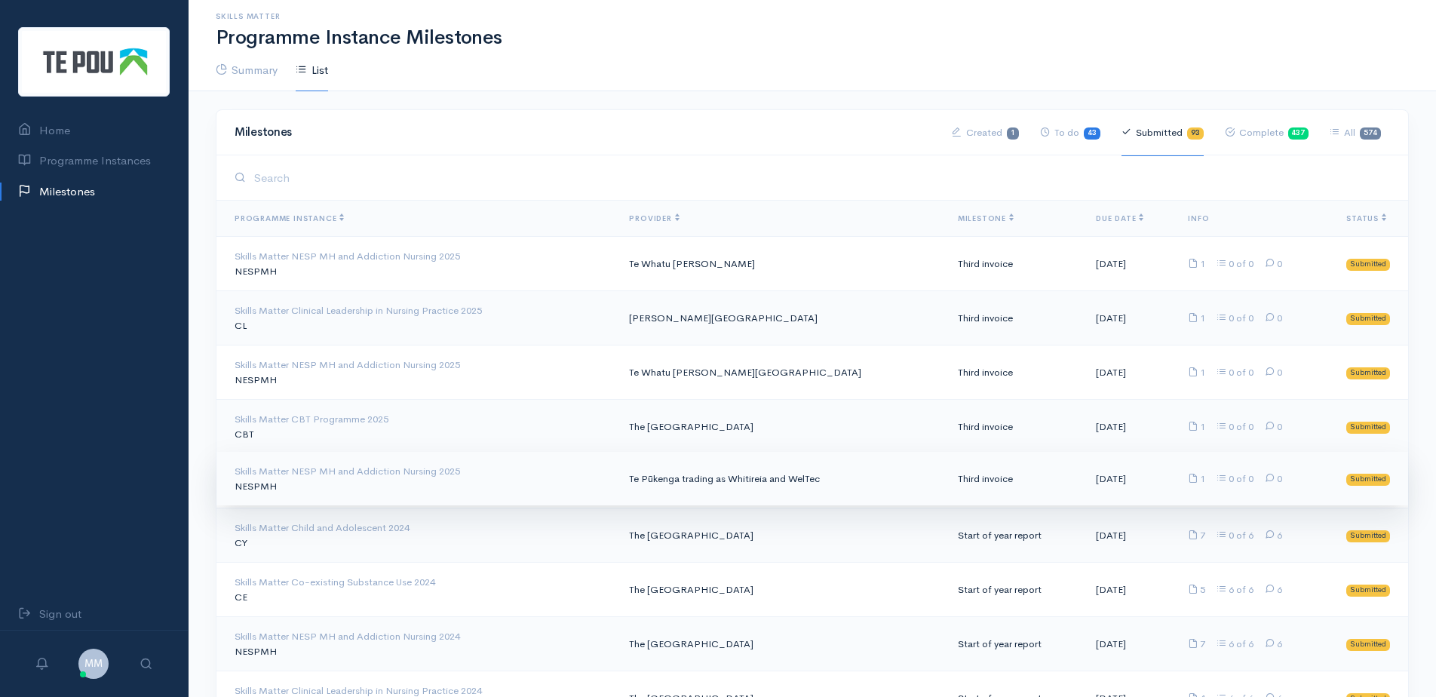
click at [780, 480] on td "Te Pūkenga trading as Whitireia and WelTec" at bounding box center [781, 479] width 328 height 54
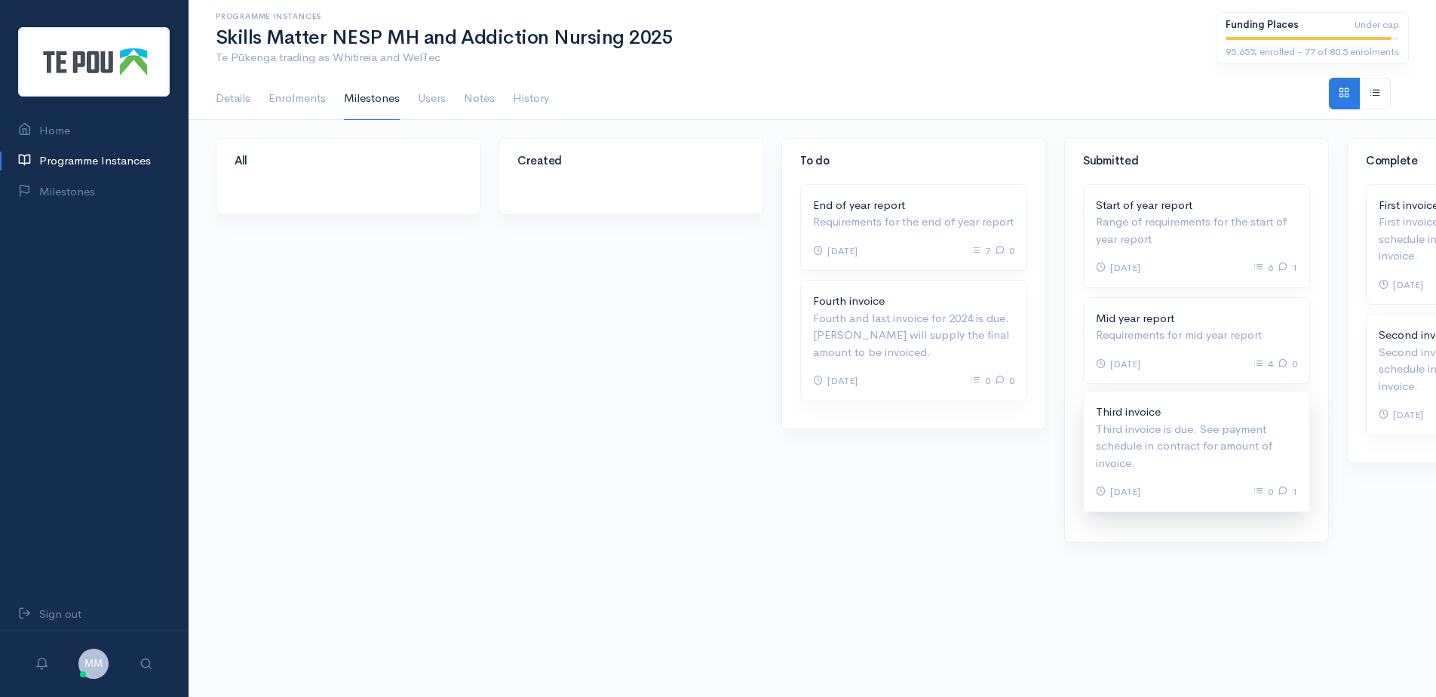
click at [1195, 459] on p "Third invoice is due. See payment schedule in contract for amount of invoice." at bounding box center [1196, 446] width 201 height 51
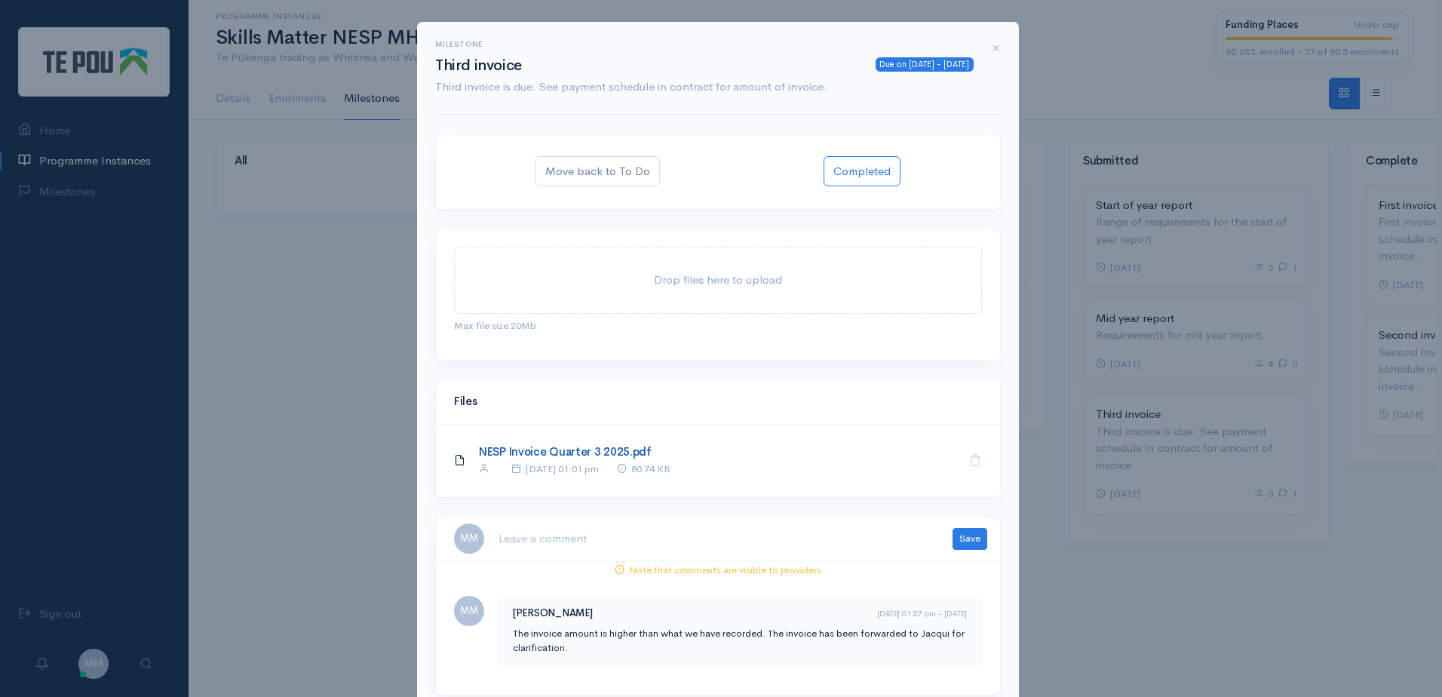
click at [594, 444] on link "NESP Invoice Quarter 3 2025.pdf" at bounding box center [565, 451] width 173 height 14
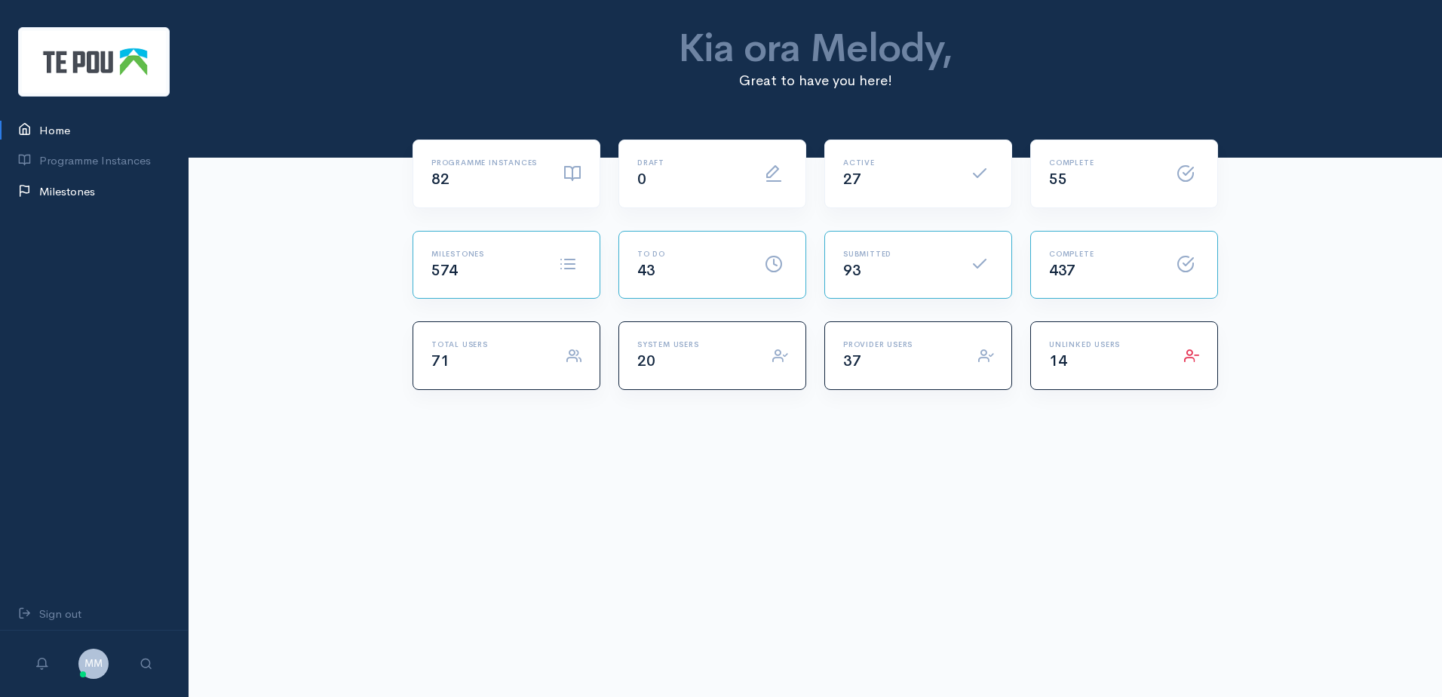
click at [87, 188] on link "Milestones" at bounding box center [94, 191] width 188 height 31
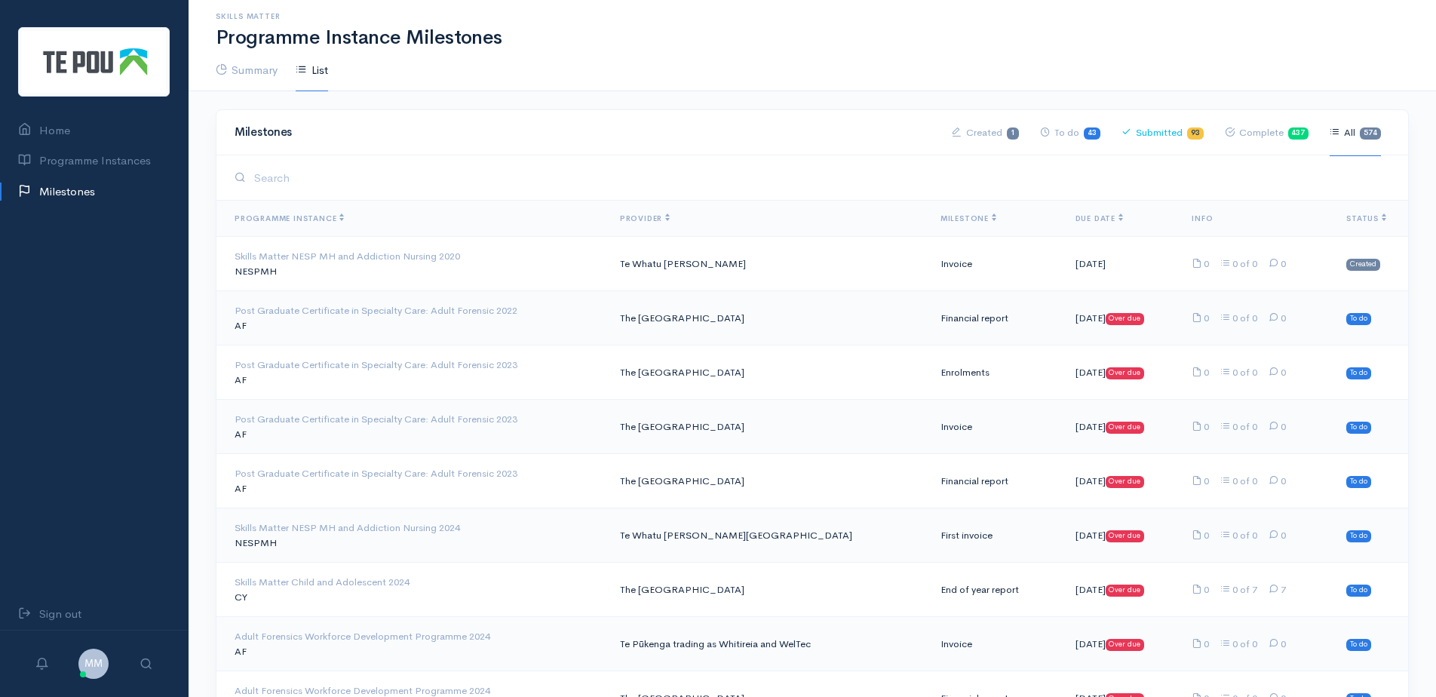
click at [1160, 134] on link "Submitted 93" at bounding box center [1163, 132] width 82 height 47
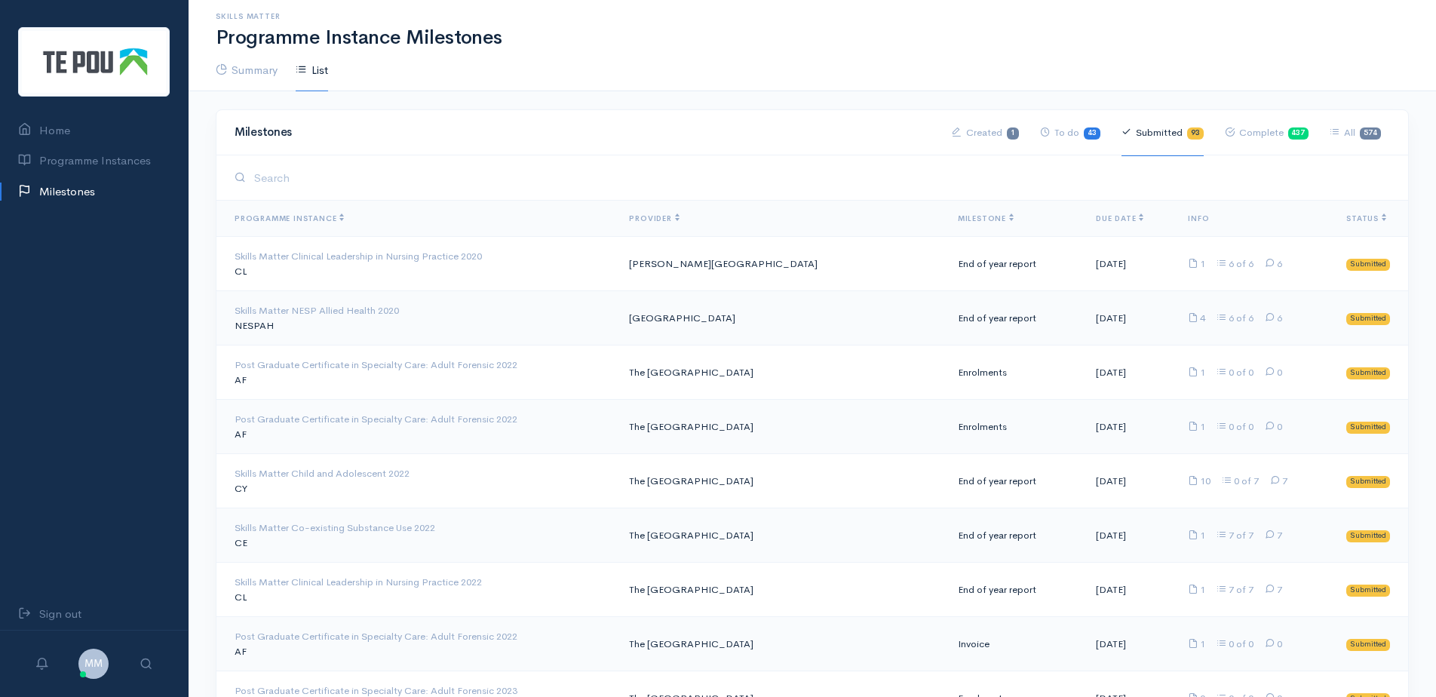
click at [1172, 132] on link "Submitted 93" at bounding box center [1163, 132] width 82 height 47
click at [1171, 130] on link "Submitted 93" at bounding box center [1163, 132] width 82 height 47
click at [958, 219] on span "Milestone" at bounding box center [986, 218] width 56 height 10
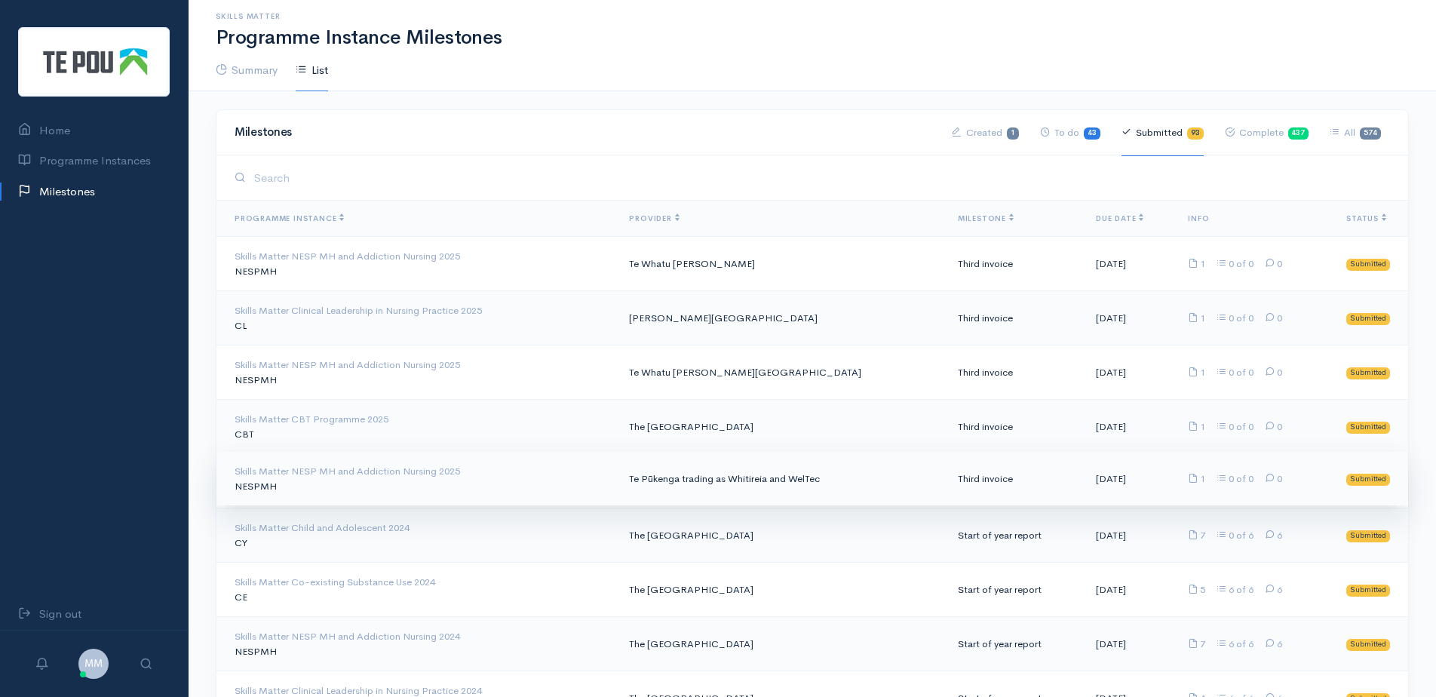
click at [726, 482] on td "Te Pūkenga trading as Whitireia and WelTec" at bounding box center [781, 479] width 328 height 54
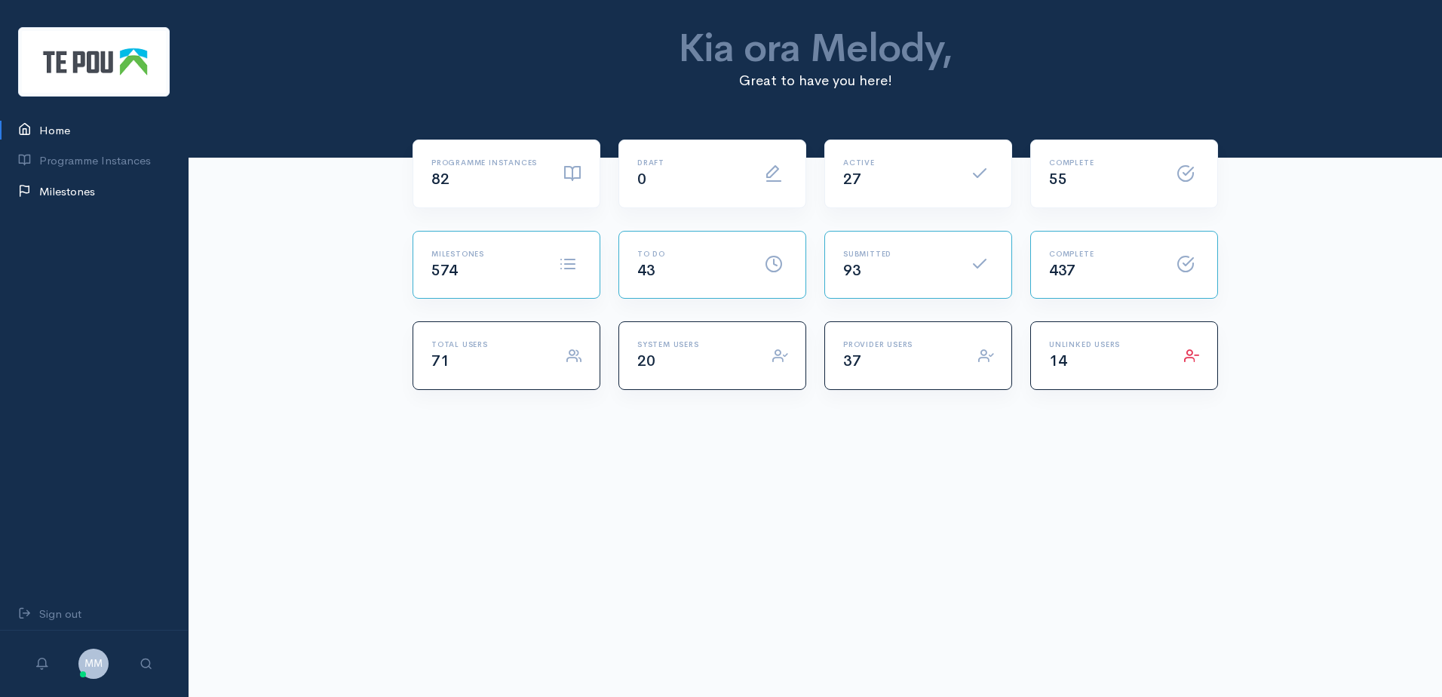
click at [80, 190] on link "Milestones" at bounding box center [94, 191] width 188 height 31
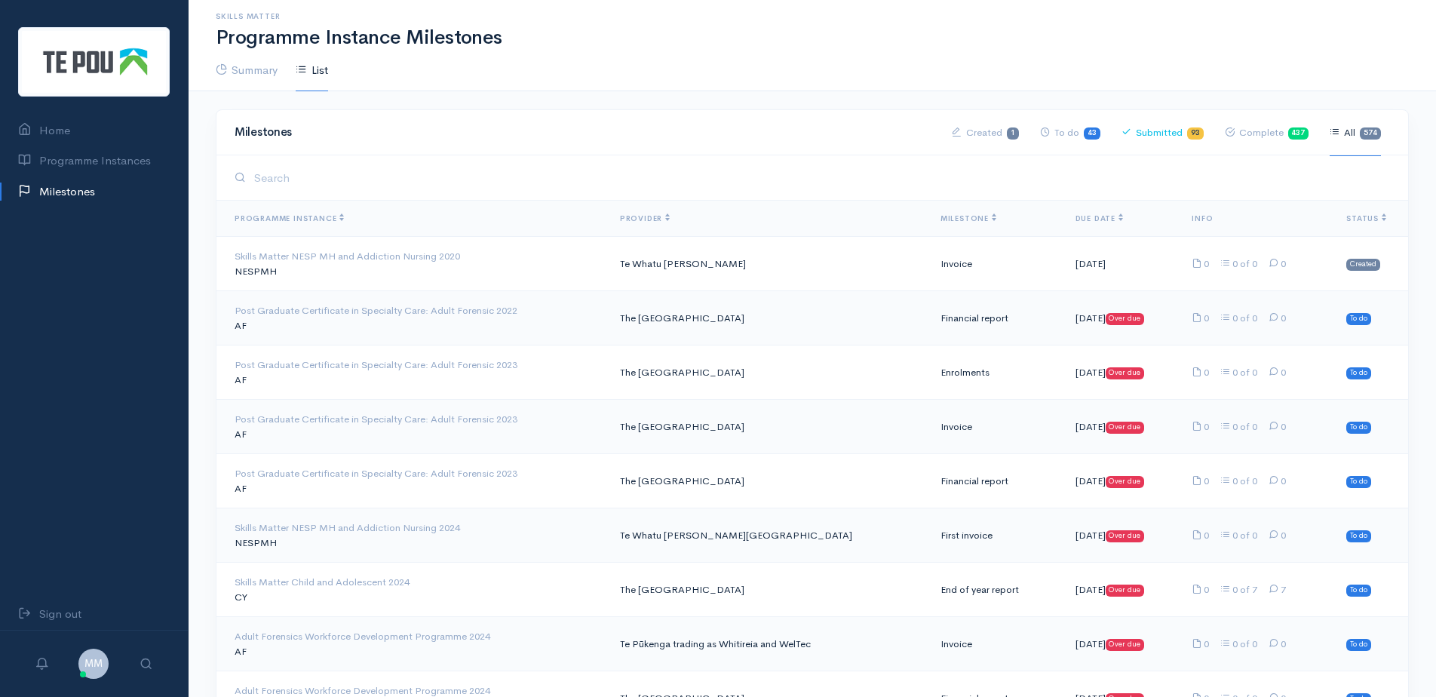
click at [1167, 134] on link "Submitted 93" at bounding box center [1163, 132] width 82 height 47
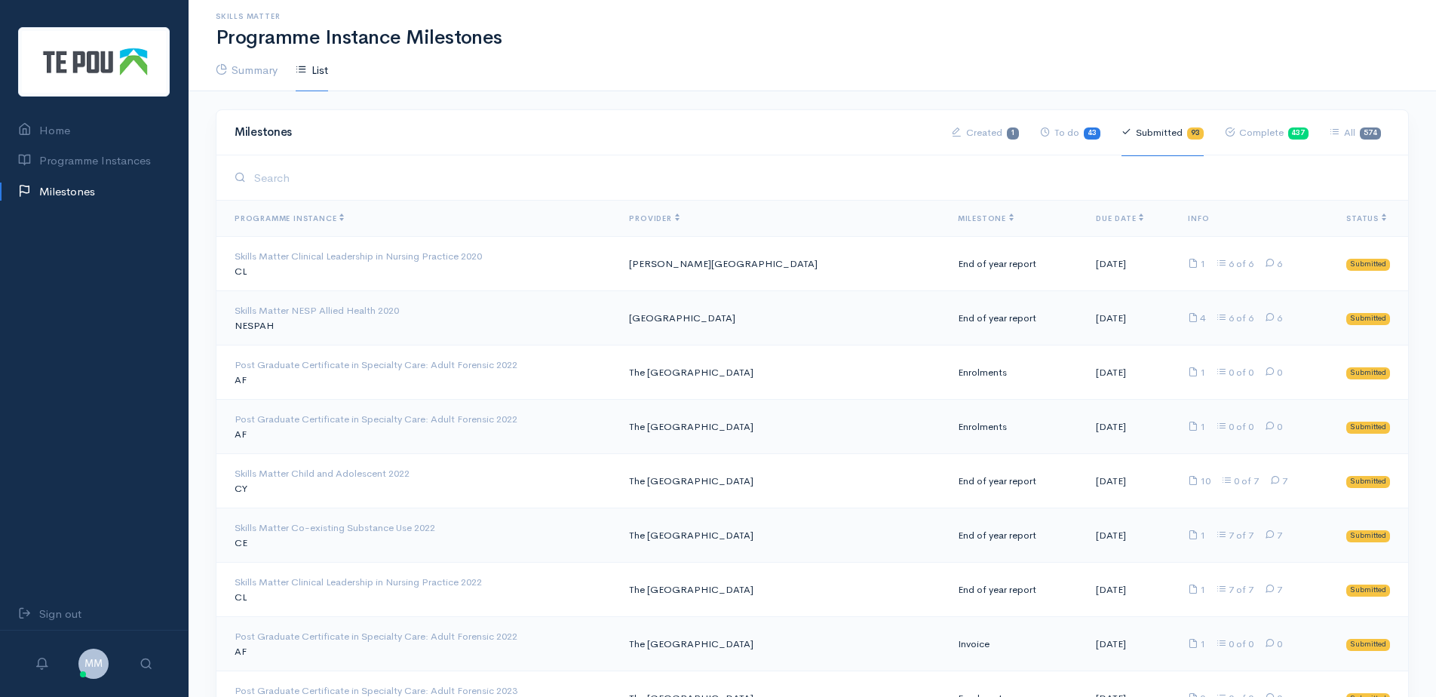
click at [1167, 134] on link "Submitted 93" at bounding box center [1163, 132] width 82 height 47
click at [958, 220] on span "Milestone" at bounding box center [986, 218] width 56 height 10
click at [958, 217] on span "Milestone" at bounding box center [986, 218] width 56 height 10
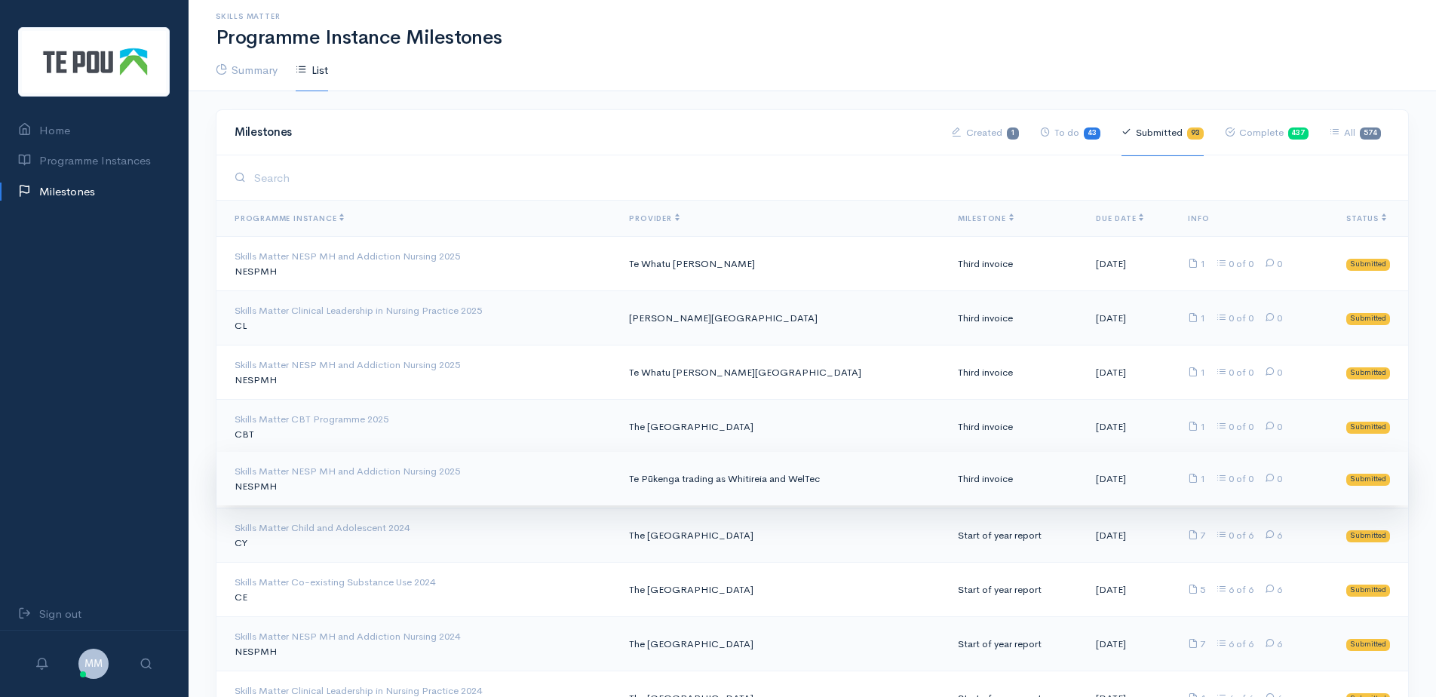
click at [820, 475] on td "Te Pūkenga trading as Whitireia and WelTec" at bounding box center [781, 479] width 328 height 54
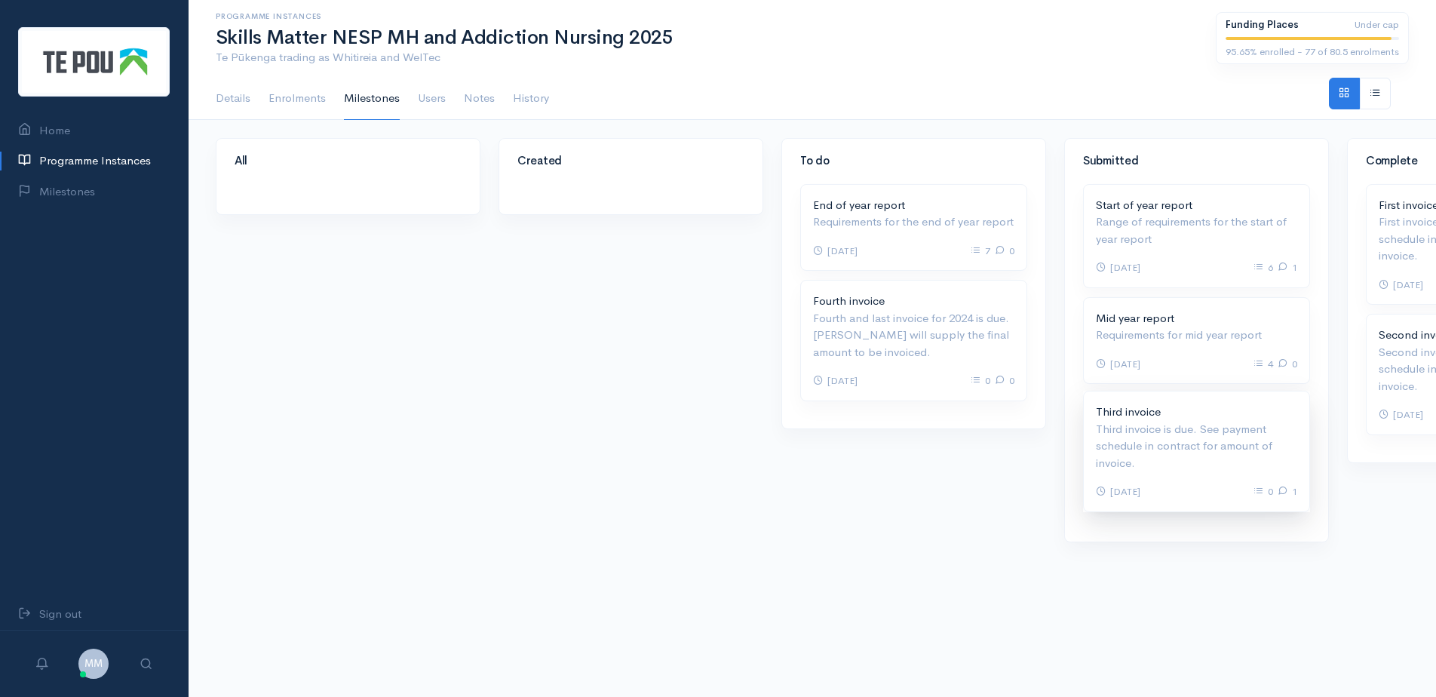
click at [1131, 437] on p "Third invoice is due. See payment schedule in contract for amount of invoice." at bounding box center [1196, 446] width 201 height 51
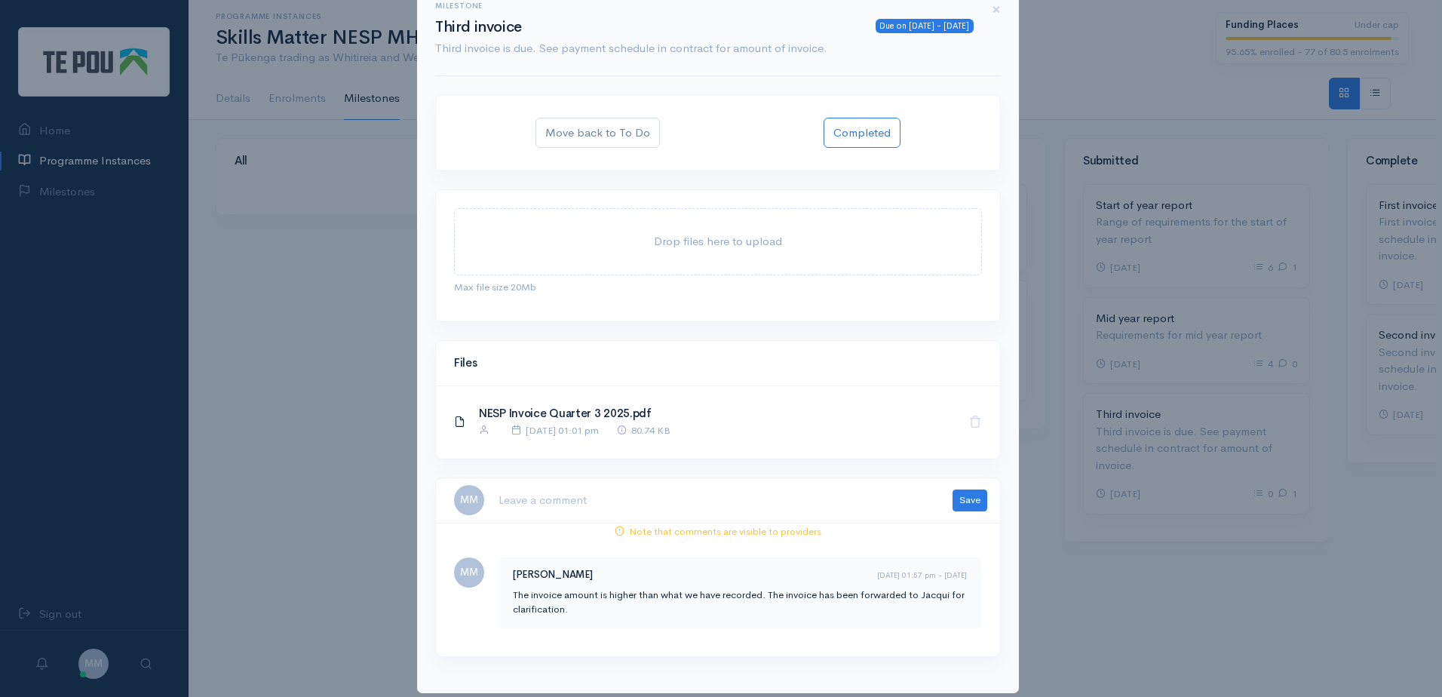
scroll to position [57, 0]
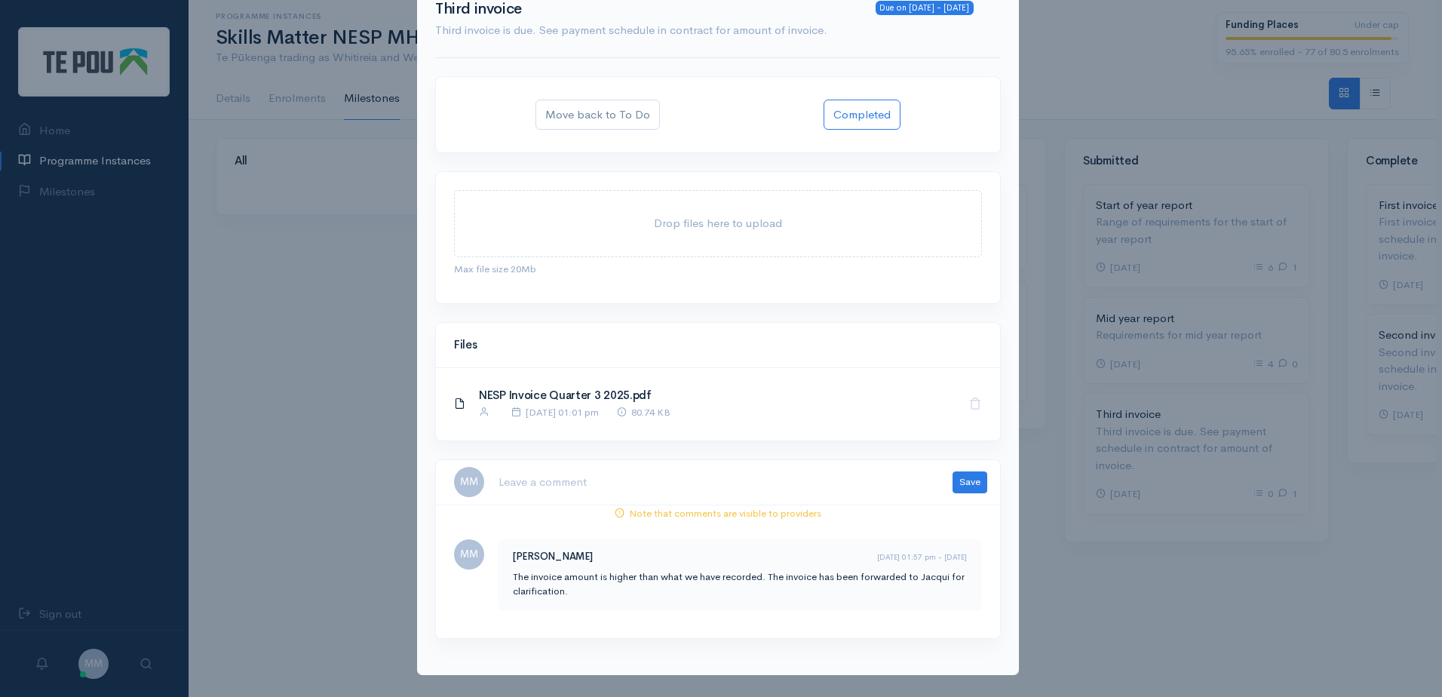
click at [751, 490] on textarea at bounding box center [716, 482] width 437 height 31
click at [498, 486] on textarea "confirmed" at bounding box center [716, 482] width 437 height 31
click at [732, 481] on textarea "[PERSON_NAME] and [PERSON_NAME] both confirmed" at bounding box center [716, 482] width 437 height 31
click at [831, 483] on textarea "[PERSON_NAME] and [PERSON_NAME] both confirmed the contract varication" at bounding box center [716, 482] width 437 height 31
click at [825, 482] on textarea "[PERSON_NAME] and [PERSON_NAME] both confirmed the contract varication" at bounding box center [716, 482] width 437 height 31
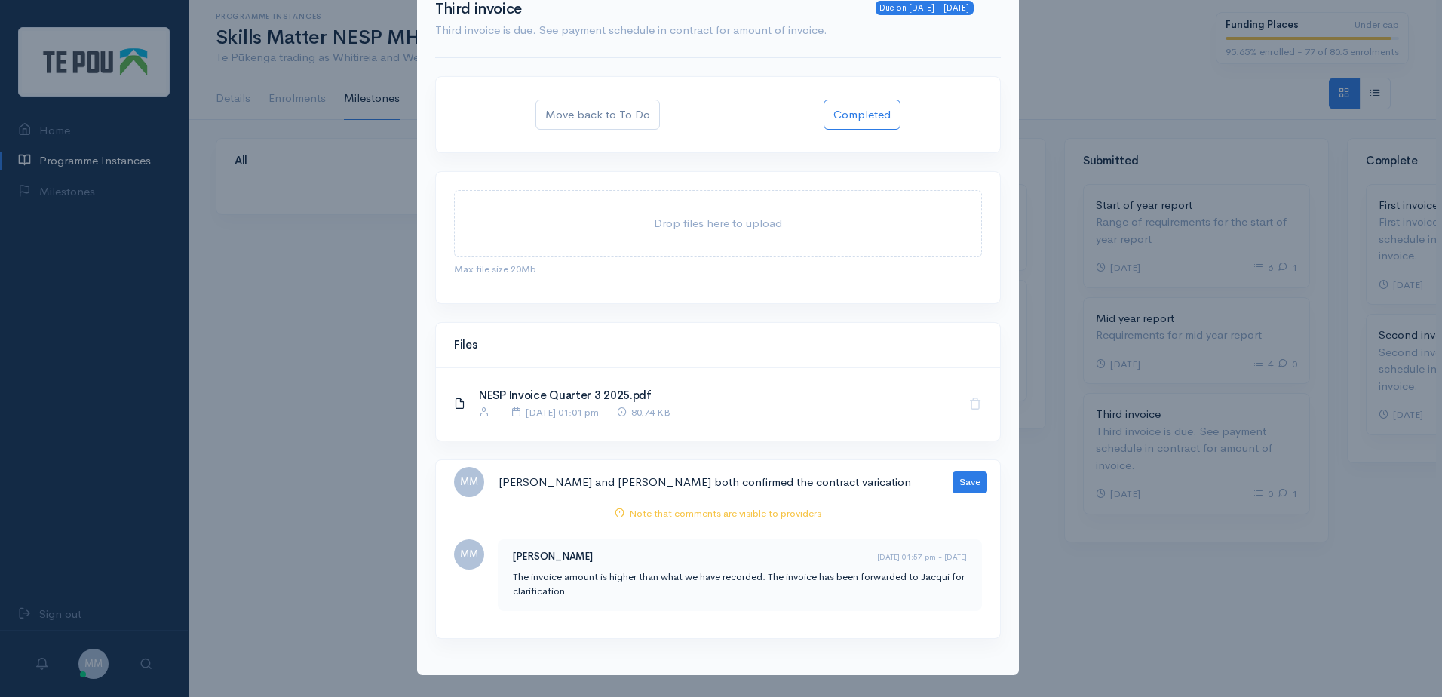
click at [838, 482] on textarea "[PERSON_NAME] and [PERSON_NAME] both confirmed the contract varication" at bounding box center [716, 482] width 437 height 31
drag, startPoint x: 835, startPoint y: 482, endPoint x: 236, endPoint y: 472, distance: 599.0
click at [236, 472] on div "Milestone Due on [DATE] - [DATE] Third invoice Third invoice is due. See paymen…" at bounding box center [721, 348] width 1442 height 697
click at [843, 487] on textarea "[PERSON_NAME] and [PERSON_NAME] both confirmed the contract varication" at bounding box center [716, 482] width 437 height 31
drag, startPoint x: 821, startPoint y: 485, endPoint x: 374, endPoint y: 485, distance: 447.3
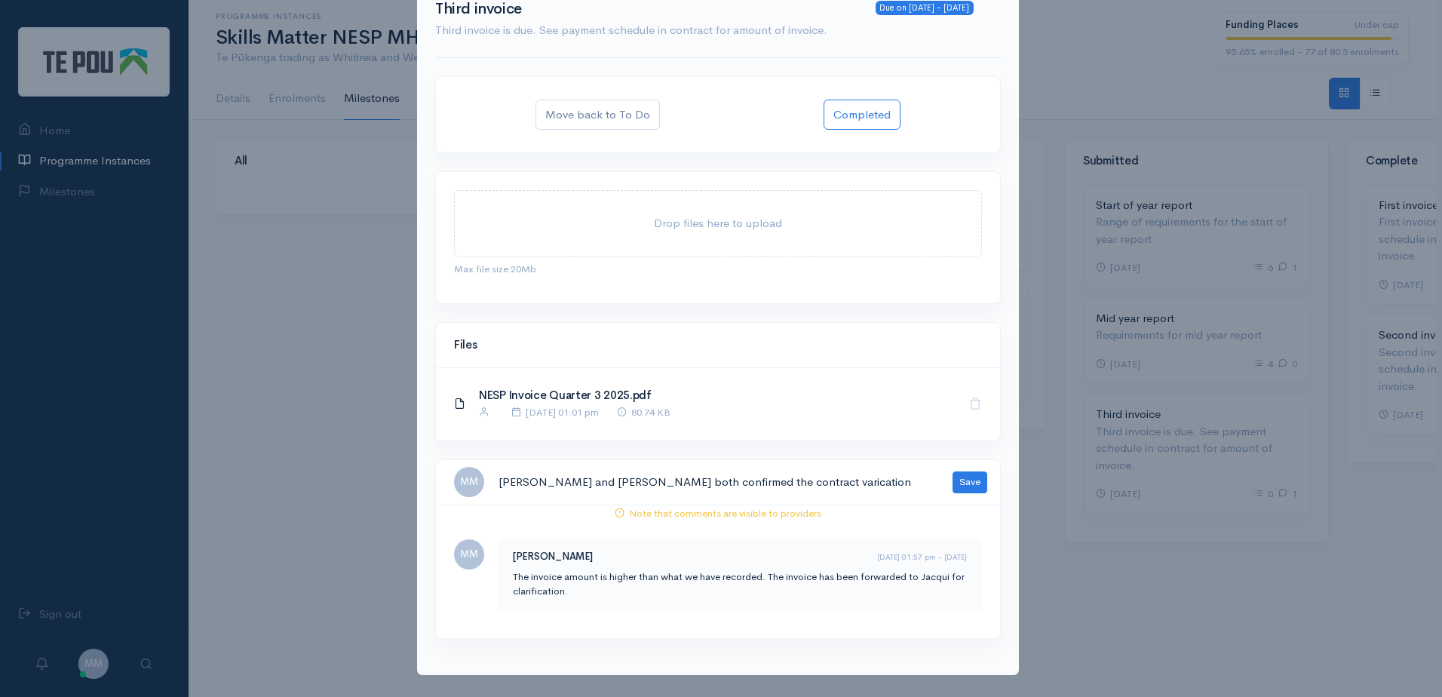
click at [374, 485] on div "Milestone Due on [DATE] - [DATE] Third invoice Third invoice is due. See paymen…" at bounding box center [721, 348] width 1442 height 697
paste textarea "have both confirmed the contract verification. The invoice will now be processe…"
click at [804, 482] on textarea "[PERSON_NAME] and [PERSON_NAME] have both confirmed the contract verification. …" at bounding box center [716, 482] width 437 height 31
click at [829, 487] on textarea "[PERSON_NAME] and [PERSON_NAME] have both confirmed the contract verification. …" at bounding box center [716, 482] width 437 height 31
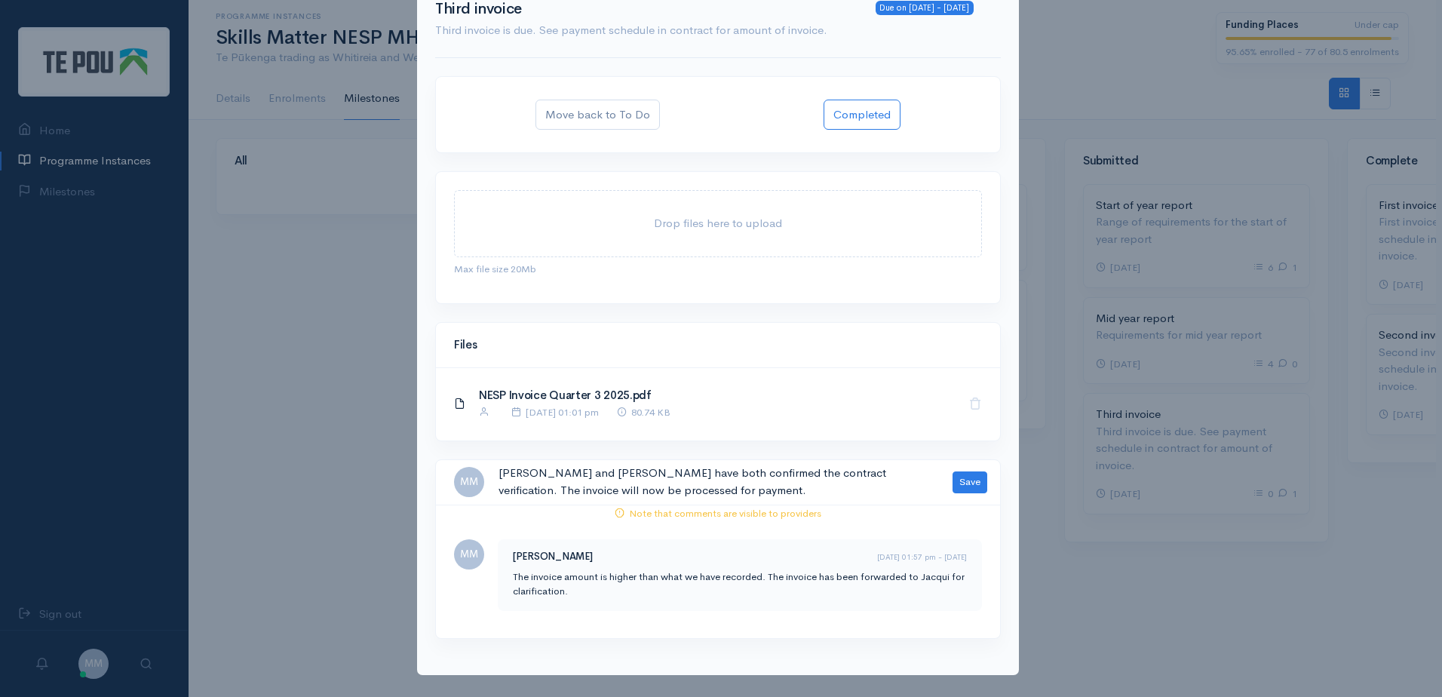
click at [854, 483] on textarea "[PERSON_NAME] and [PERSON_NAME] have both confirmed the contract verification. …" at bounding box center [716, 482] width 437 height 31
drag, startPoint x: 534, startPoint y: 488, endPoint x: 887, endPoint y: 468, distance: 353.5
click at [887, 468] on textarea "[PERSON_NAME] and [PERSON_NAME] have both confirmed the contract verification. …" at bounding box center [716, 482] width 437 height 31
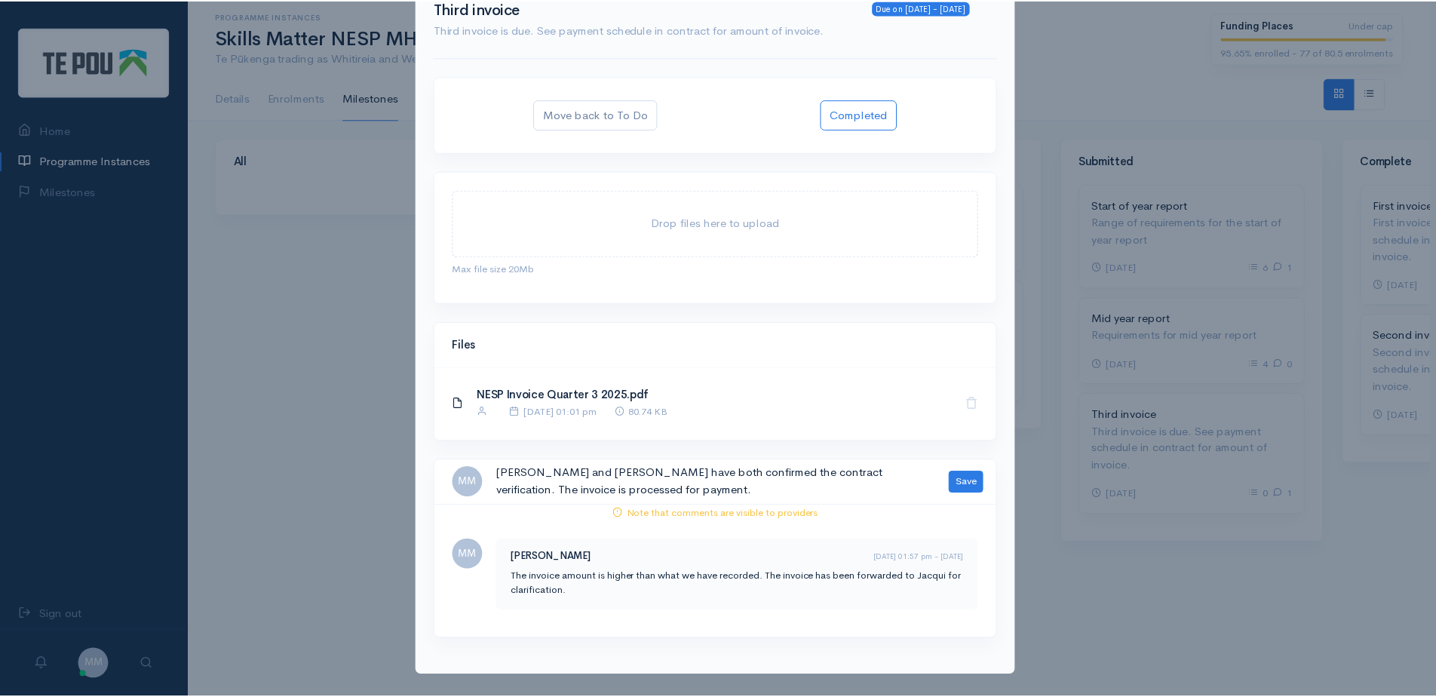
scroll to position [7, 0]
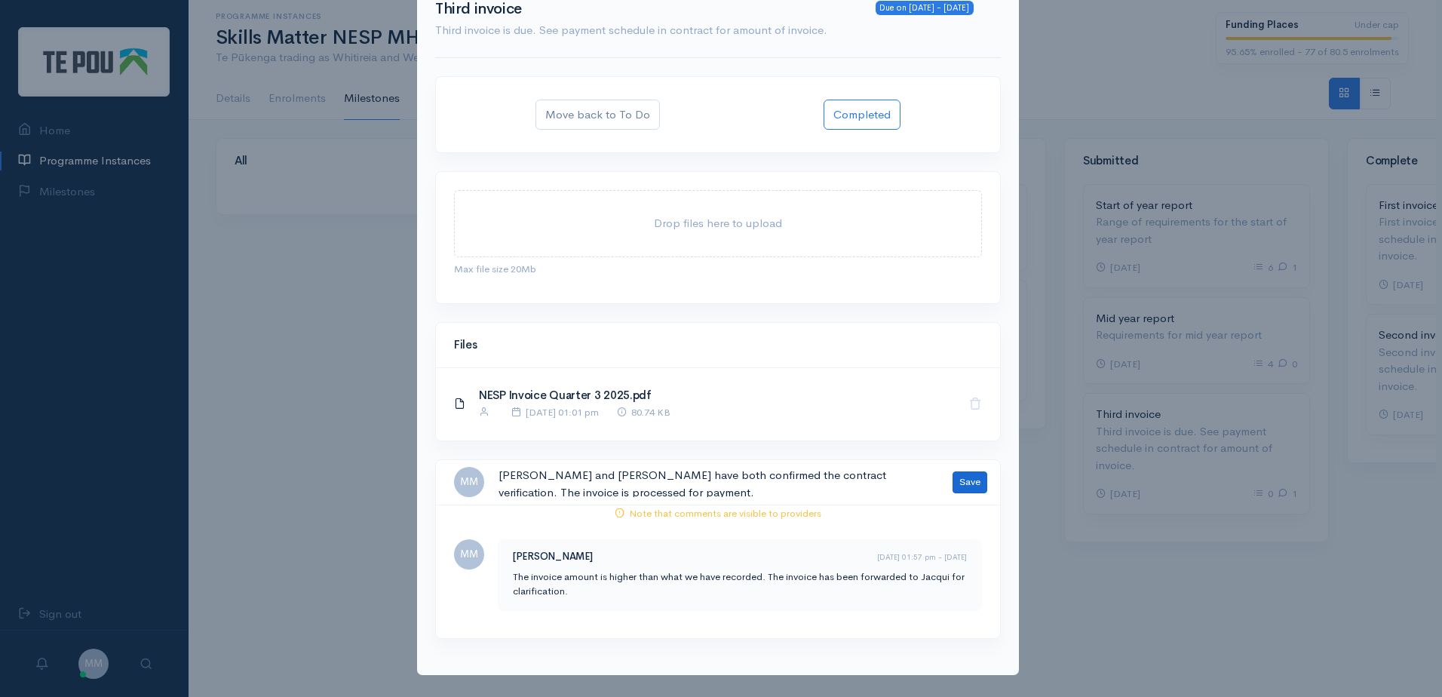
type textarea "[PERSON_NAME] and [PERSON_NAME] have both confirmed the contract verification. …"
click at [974, 477] on button "Save" at bounding box center [970, 482] width 35 height 22
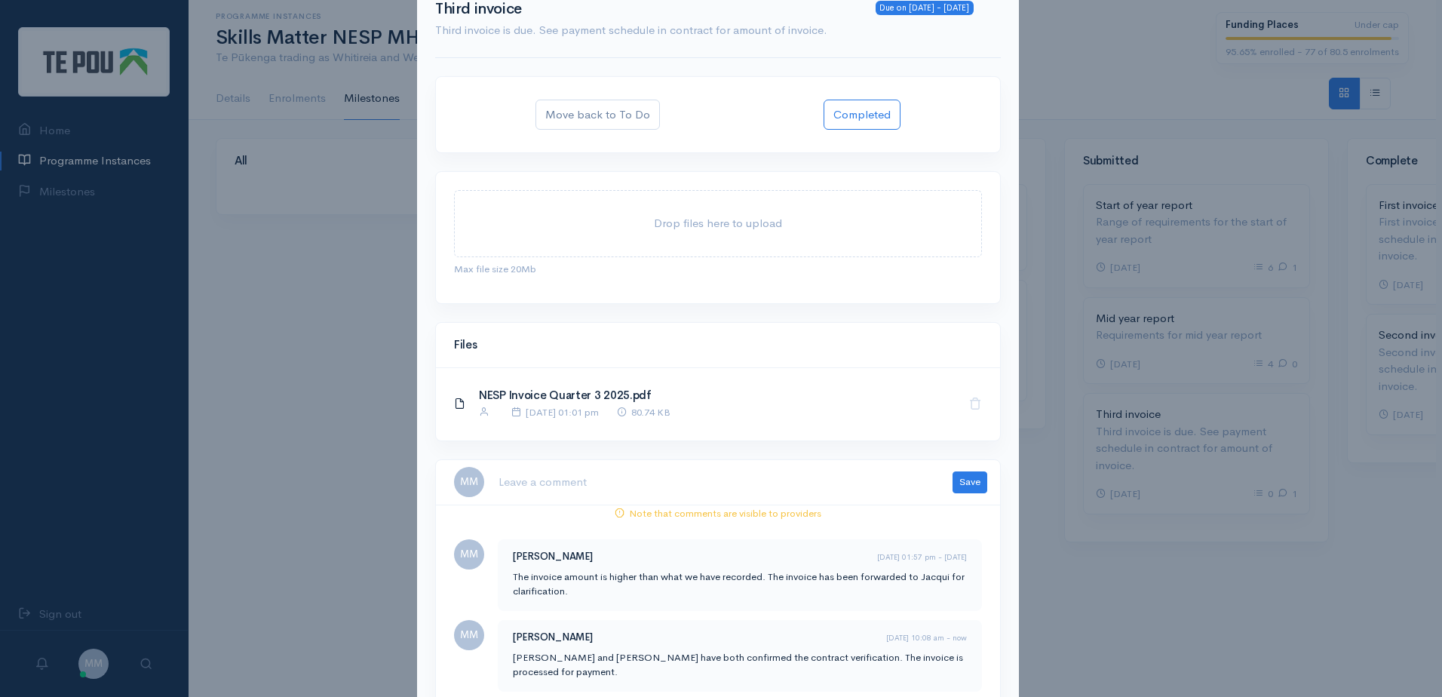
click at [1189, 670] on div "Milestone Due on [DATE] - [DATE] Third invoice Third invoice is due. See paymen…" at bounding box center [721, 348] width 1442 height 697
